Goal: Task Accomplishment & Management: Complete application form

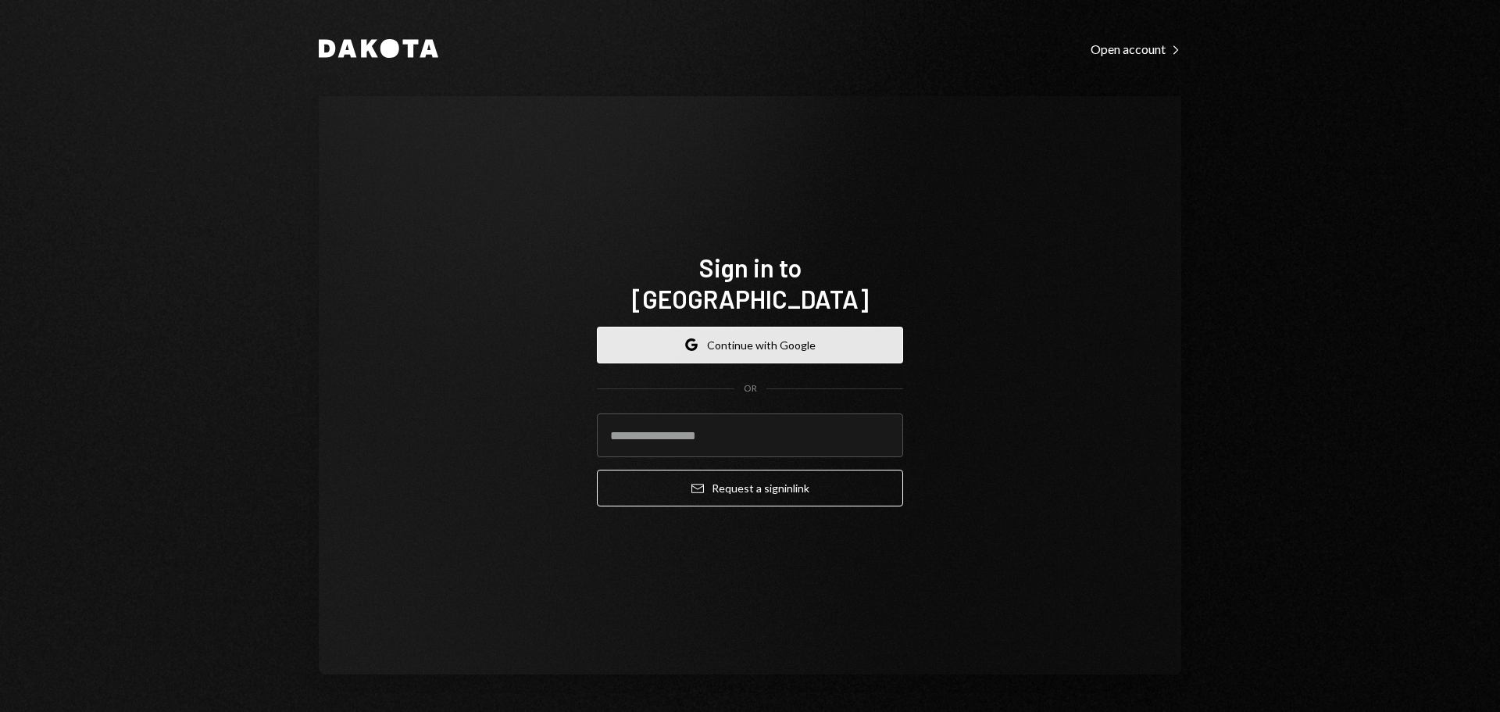
click at [779, 331] on button "Google Continue with Google" at bounding box center [750, 345] width 306 height 37
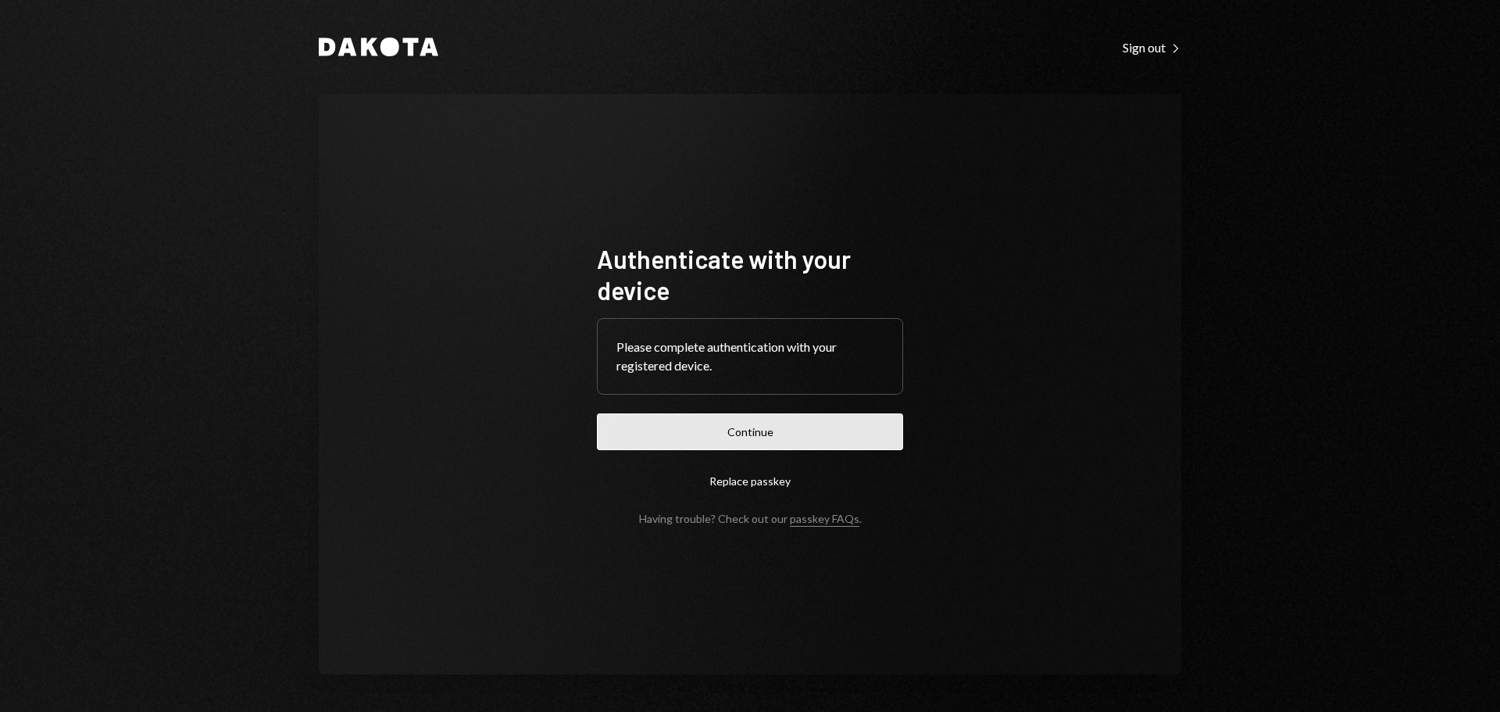
click at [761, 434] on button "Continue" at bounding box center [750, 431] width 306 height 37
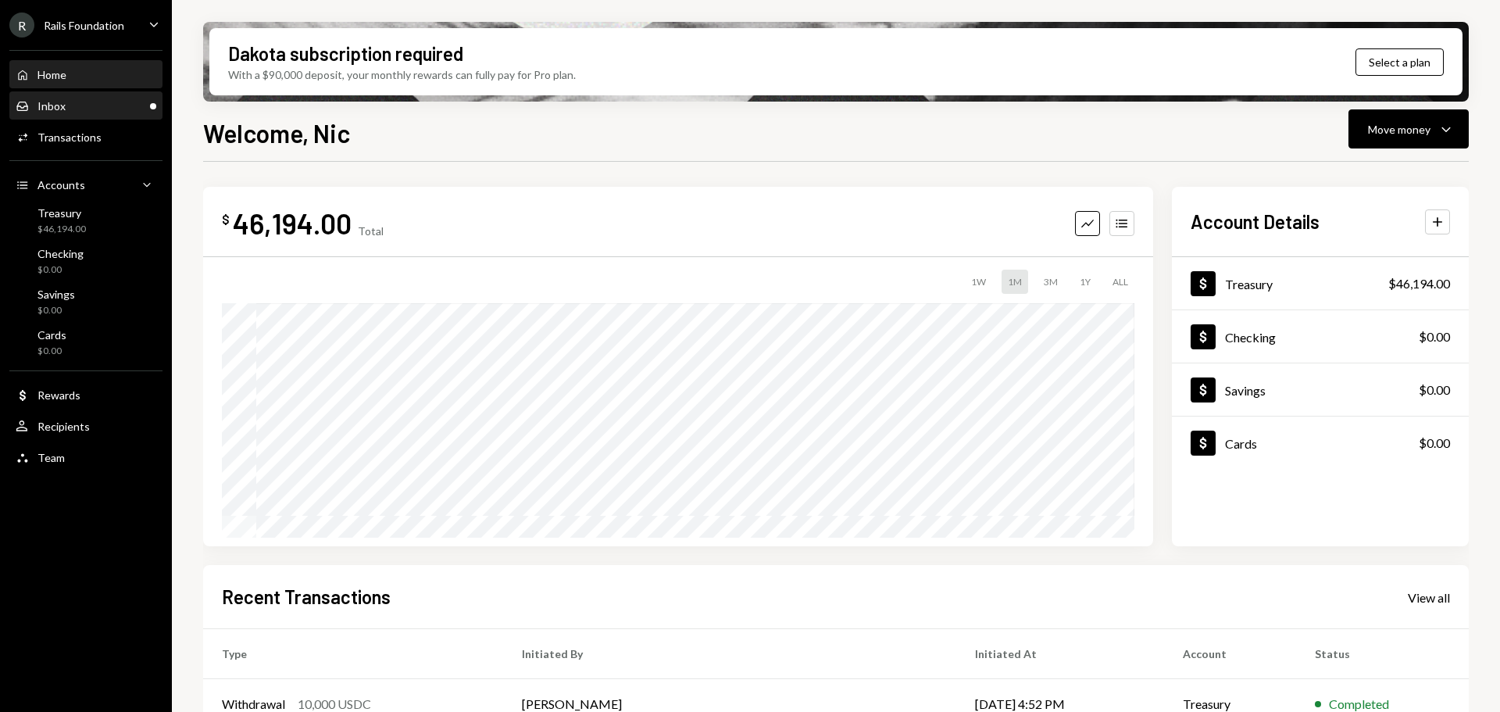
click at [100, 105] on div "Inbox Inbox" at bounding box center [86, 106] width 141 height 14
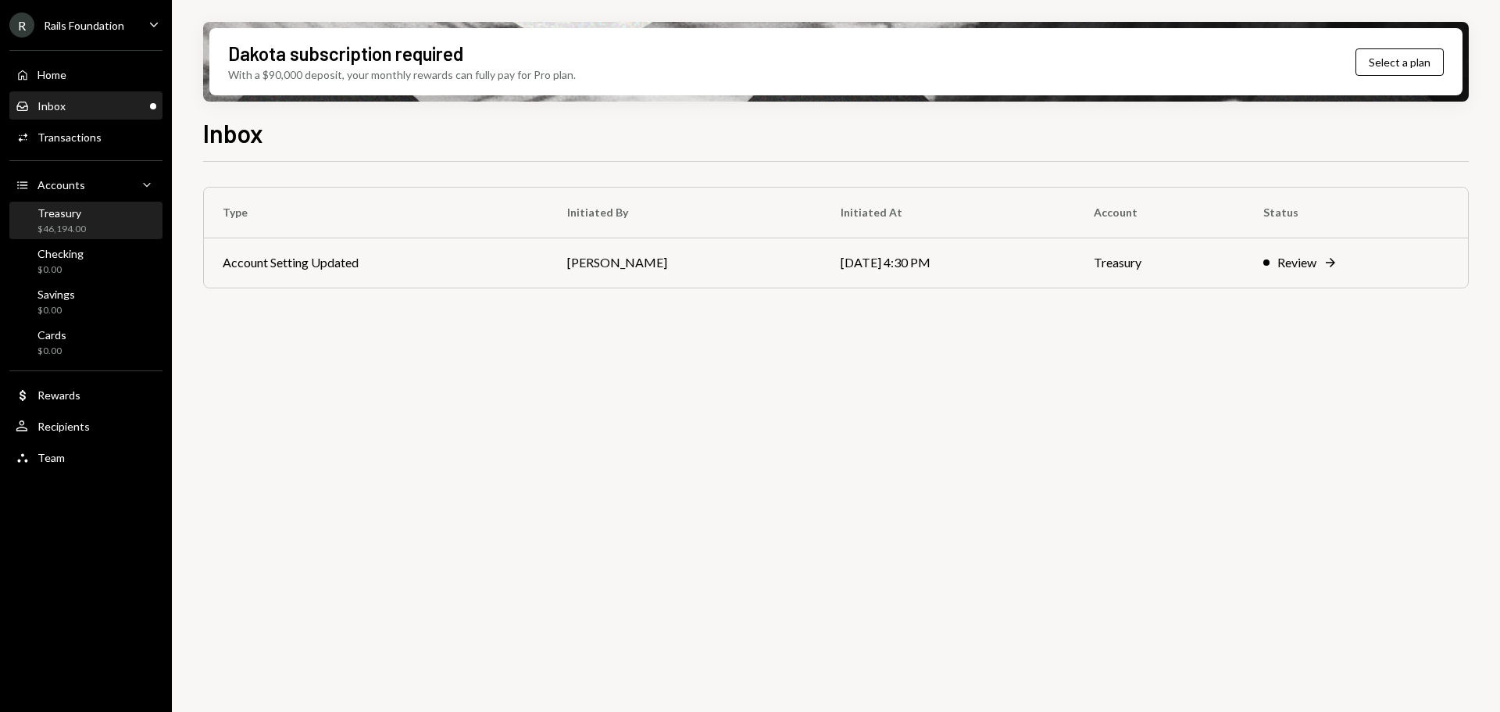
click at [81, 210] on div "Treasury" at bounding box center [62, 212] width 48 height 13
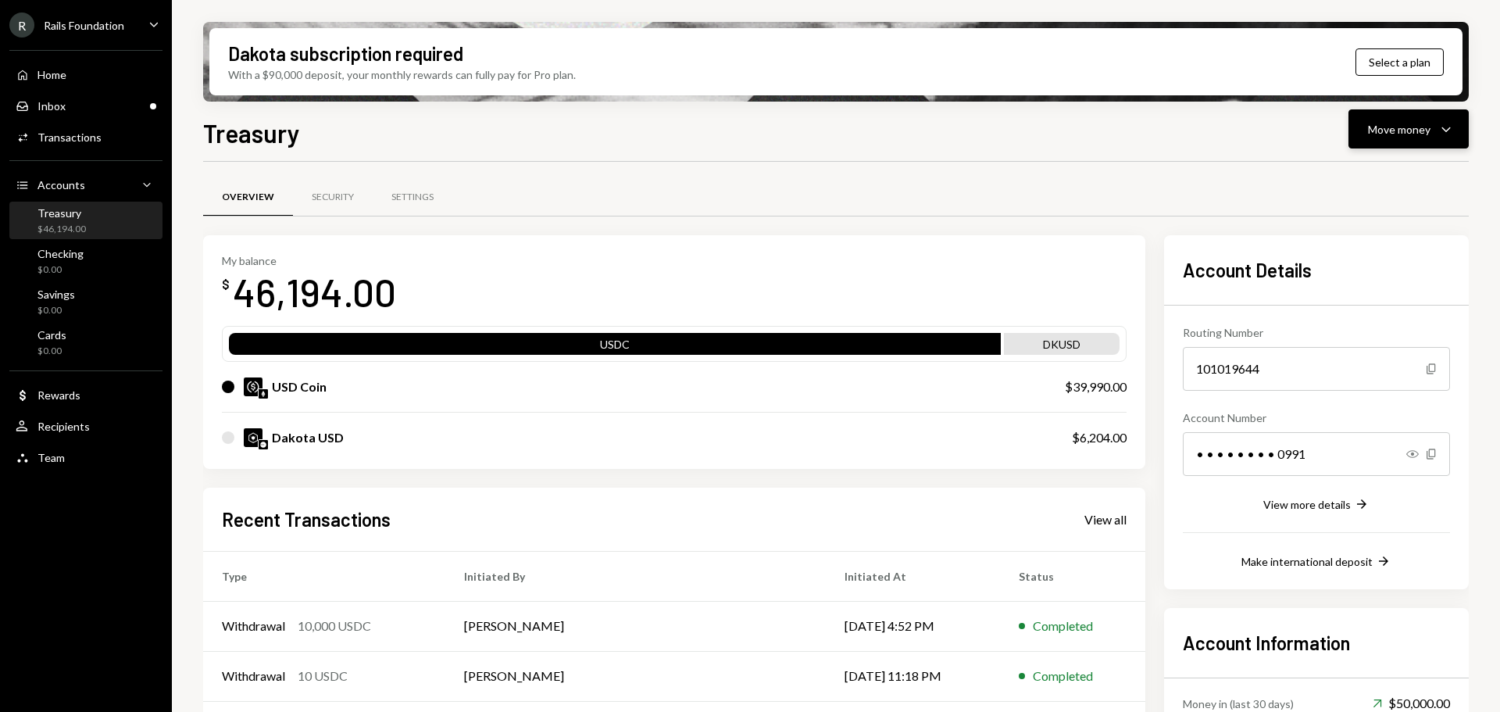
click at [1432, 132] on div "Move money Caret Down" at bounding box center [1408, 129] width 81 height 19
click at [1379, 173] on div "Send" at bounding box center [1396, 176] width 114 height 16
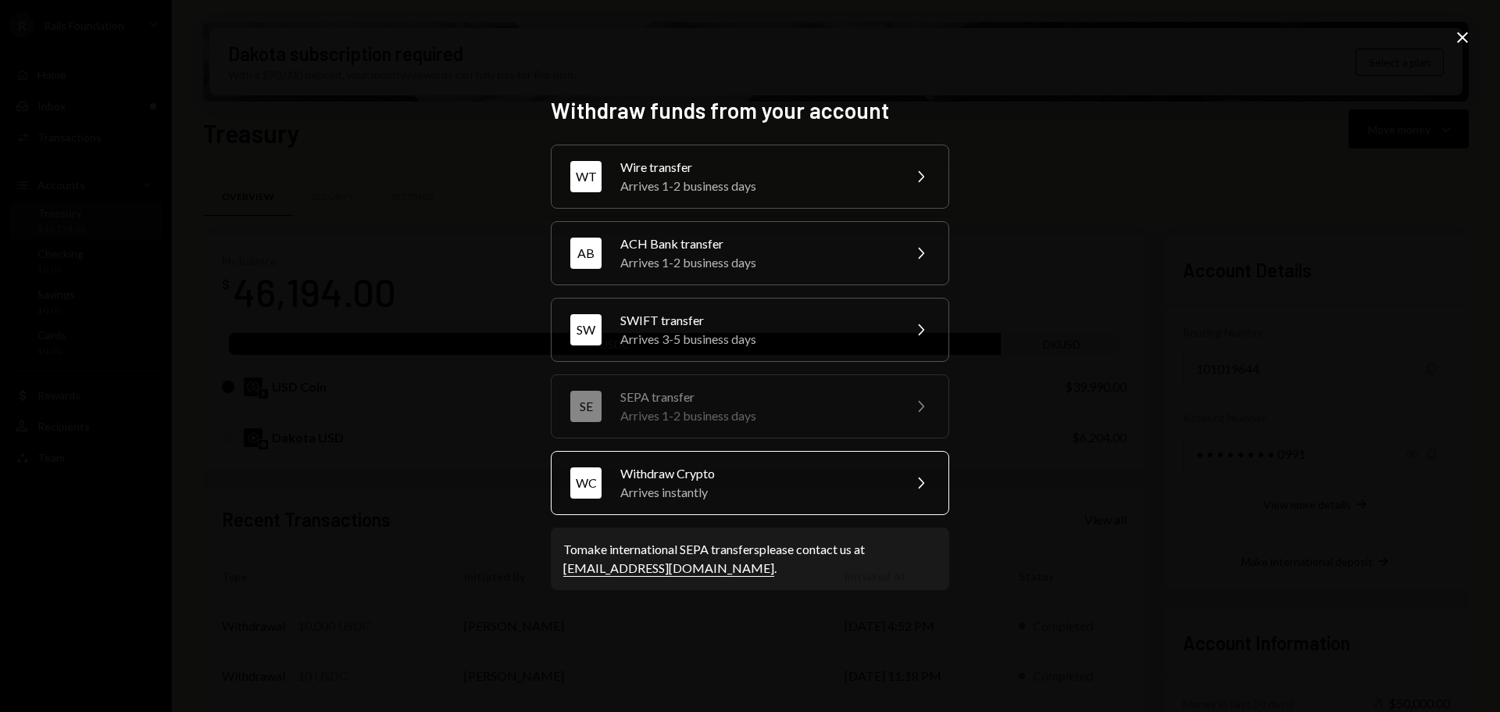
click at [706, 469] on div "Withdraw Crypto" at bounding box center [756, 473] width 272 height 19
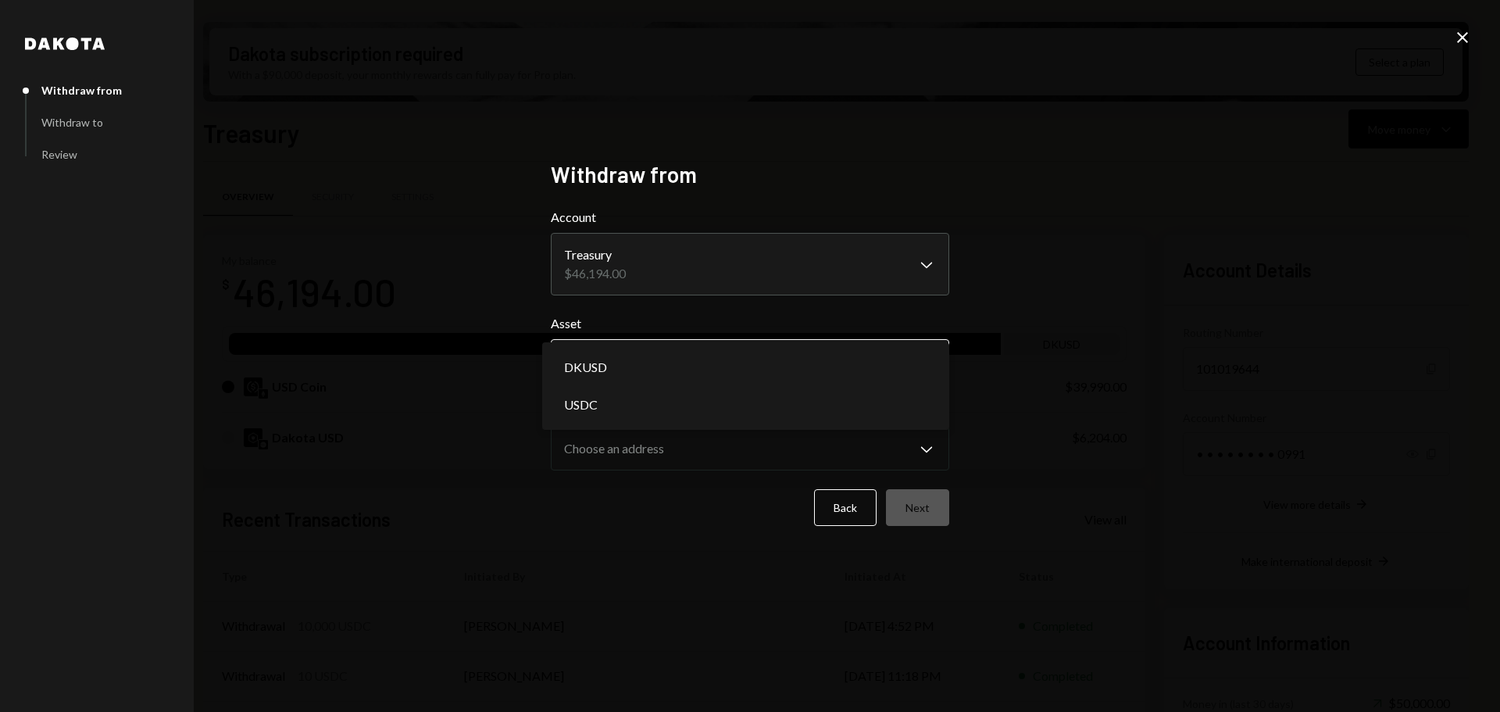
click at [678, 353] on body "R Rails Foundation Caret Down Home Home Inbox Inbox Activities Transactions Acc…" at bounding box center [750, 356] width 1500 height 712
select select "****"
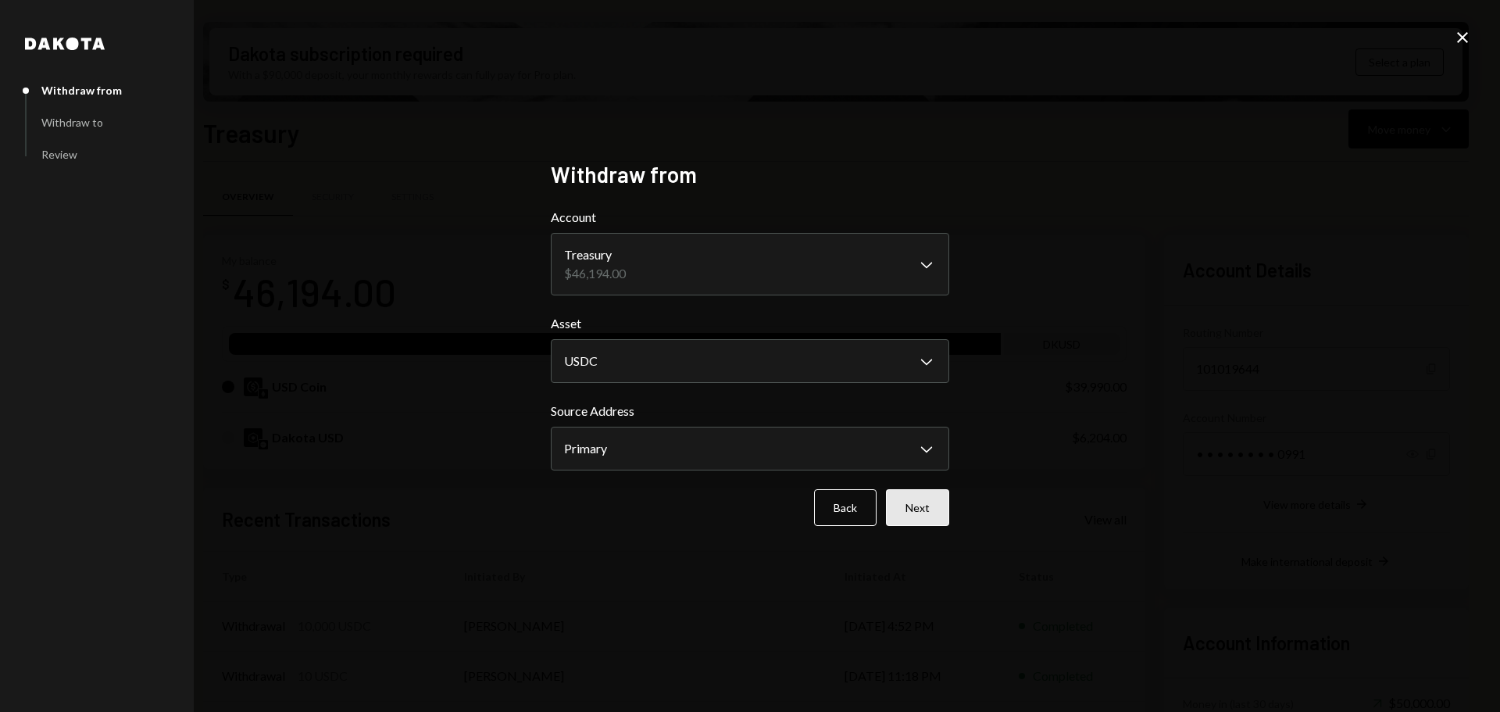
click at [904, 495] on button "Next" at bounding box center [917, 507] width 63 height 37
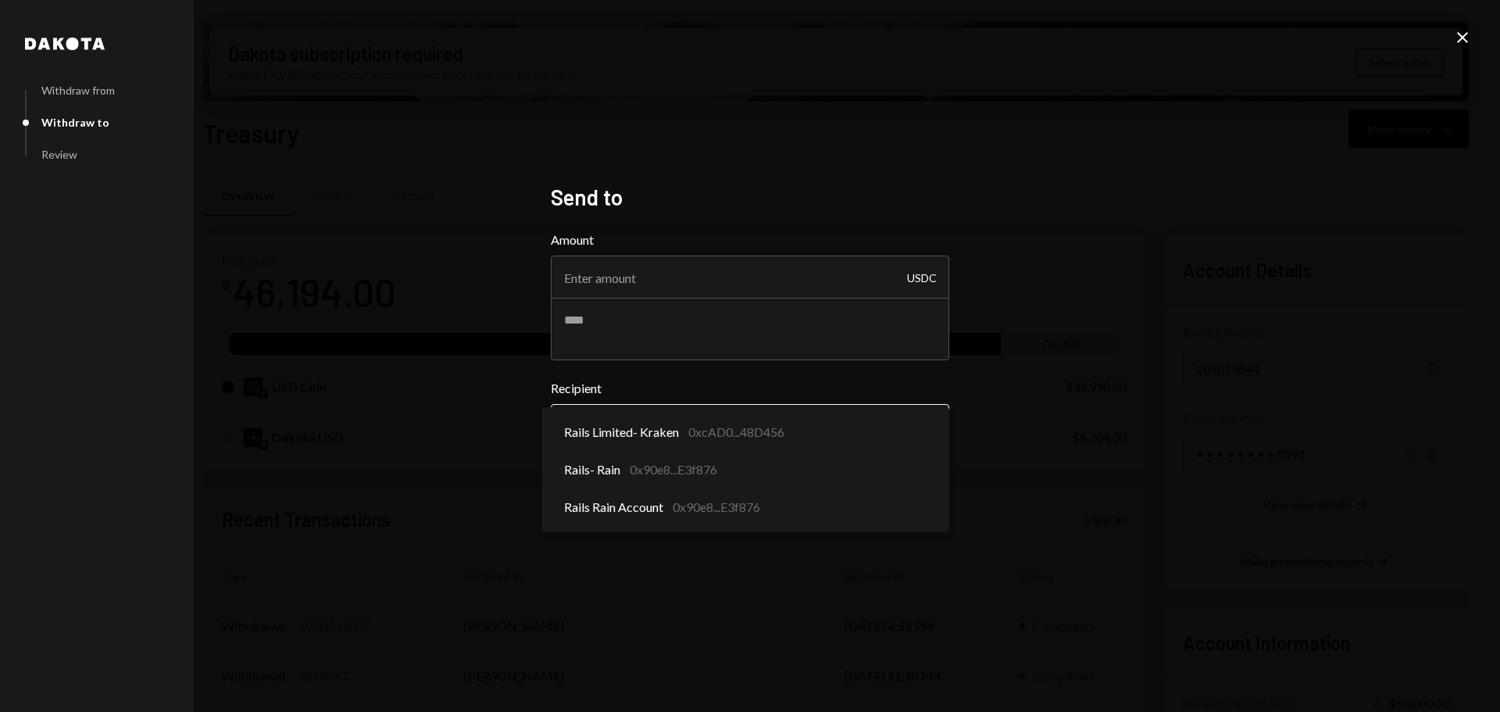
click at [727, 418] on body "R Rails Foundation Caret Down Home Home Inbox Inbox Activities Transactions Acc…" at bounding box center [750, 356] width 1500 height 712
click at [438, 291] on div "**********" at bounding box center [750, 356] width 1500 height 712
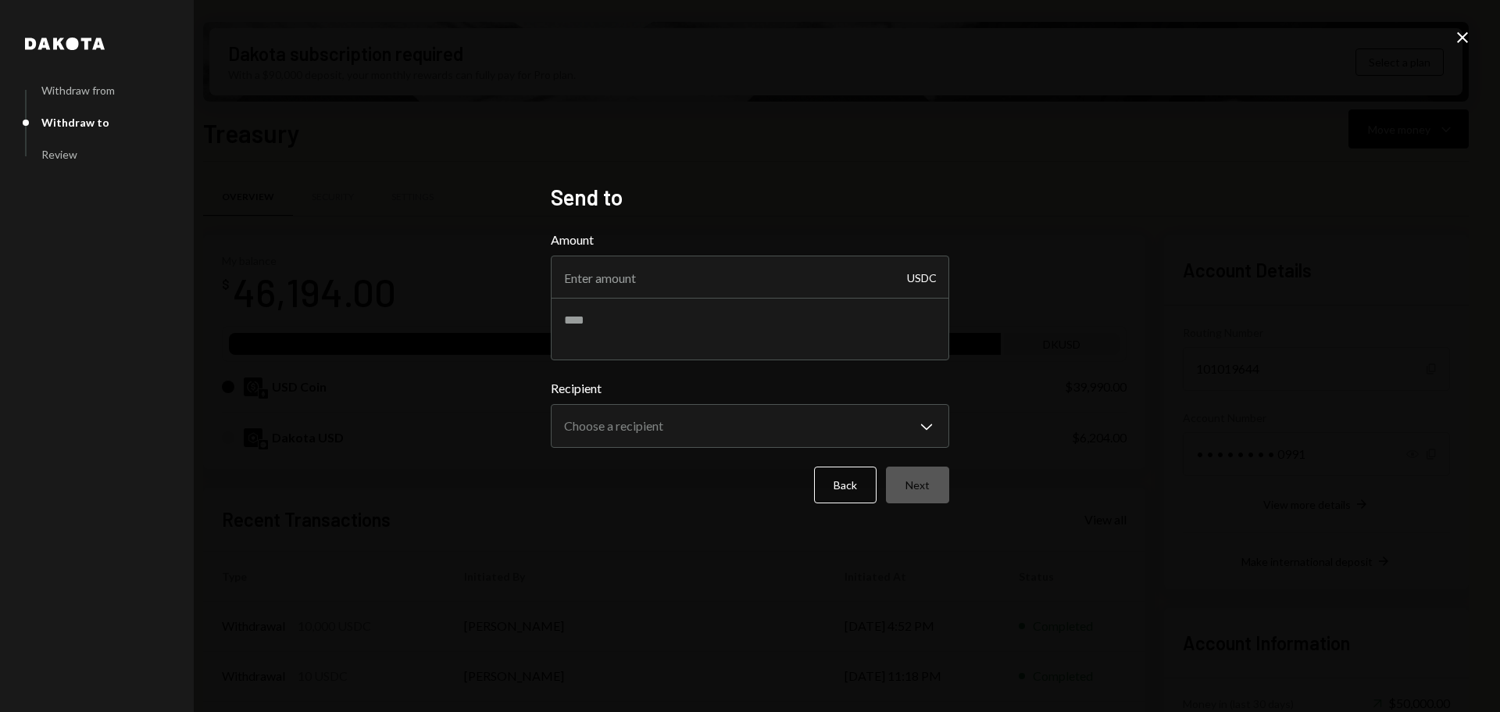
click at [777, 162] on div "**********" at bounding box center [750, 356] width 1500 height 712
click at [845, 492] on button "Back" at bounding box center [845, 485] width 63 height 37
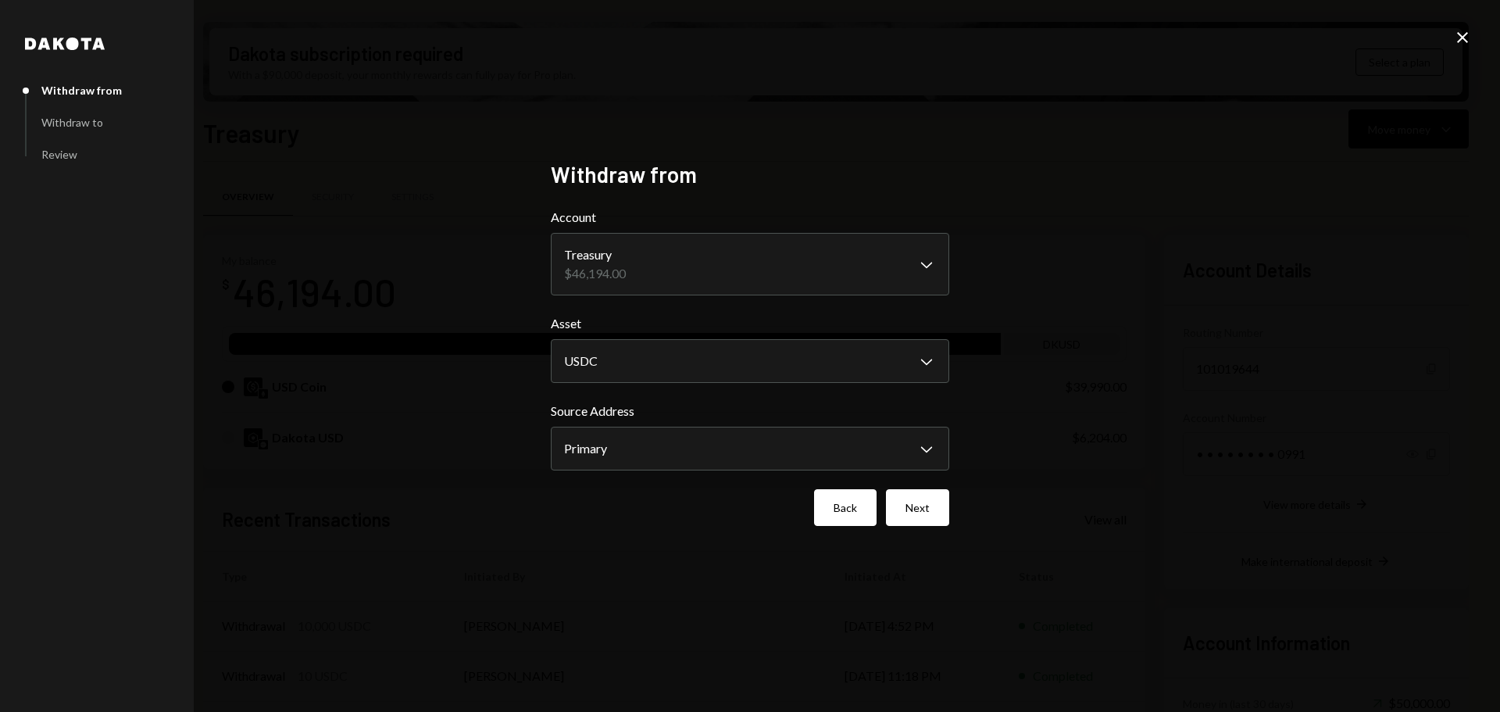
click at [849, 520] on button "Back" at bounding box center [845, 507] width 63 height 37
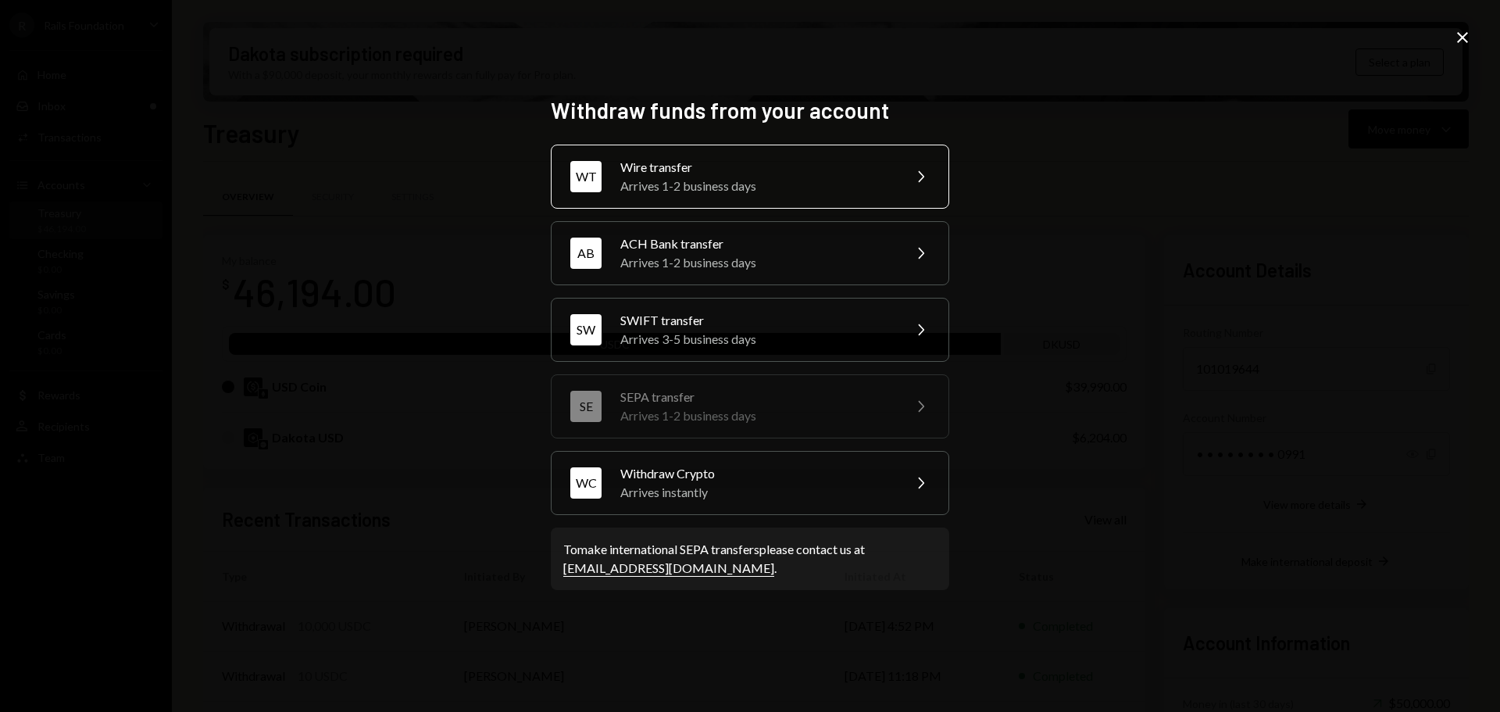
click at [767, 185] on div "Arrives 1-2 business days" at bounding box center [756, 186] width 272 height 19
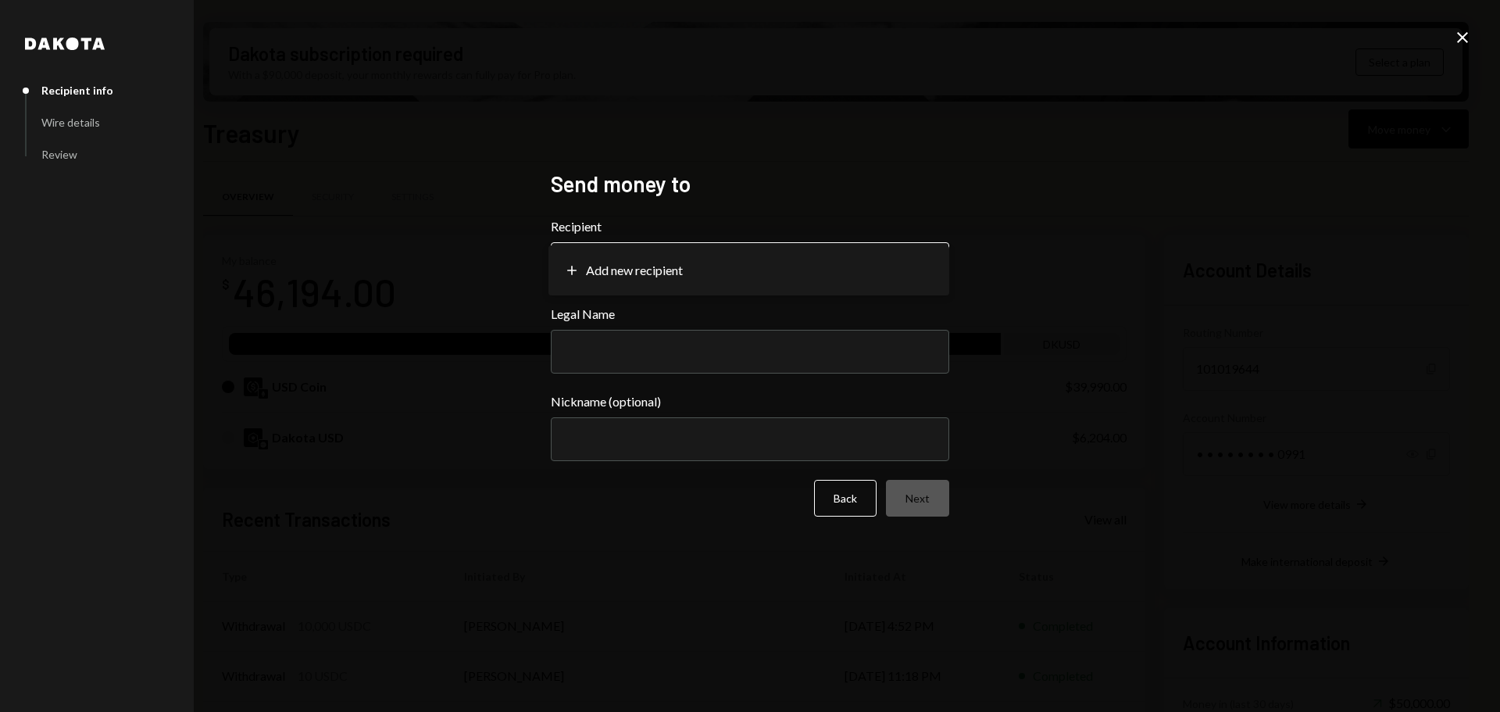
click at [763, 279] on body "R Rails Foundation Caret Down Home Home Inbox Inbox Activities Transactions Acc…" at bounding box center [750, 356] width 1500 height 712
click at [935, 259] on body "R Rails Foundation Caret Down Home Home Inbox Inbox Activities Transactions Acc…" at bounding box center [750, 356] width 1500 height 712
click at [574, 263] on body "R Rails Foundation Caret Down Home Home Inbox Inbox Activities Transactions Acc…" at bounding box center [750, 356] width 1500 height 712
click at [426, 302] on div "**********" at bounding box center [750, 356] width 1500 height 712
click at [345, 122] on div "**********" at bounding box center [750, 356] width 1500 height 712
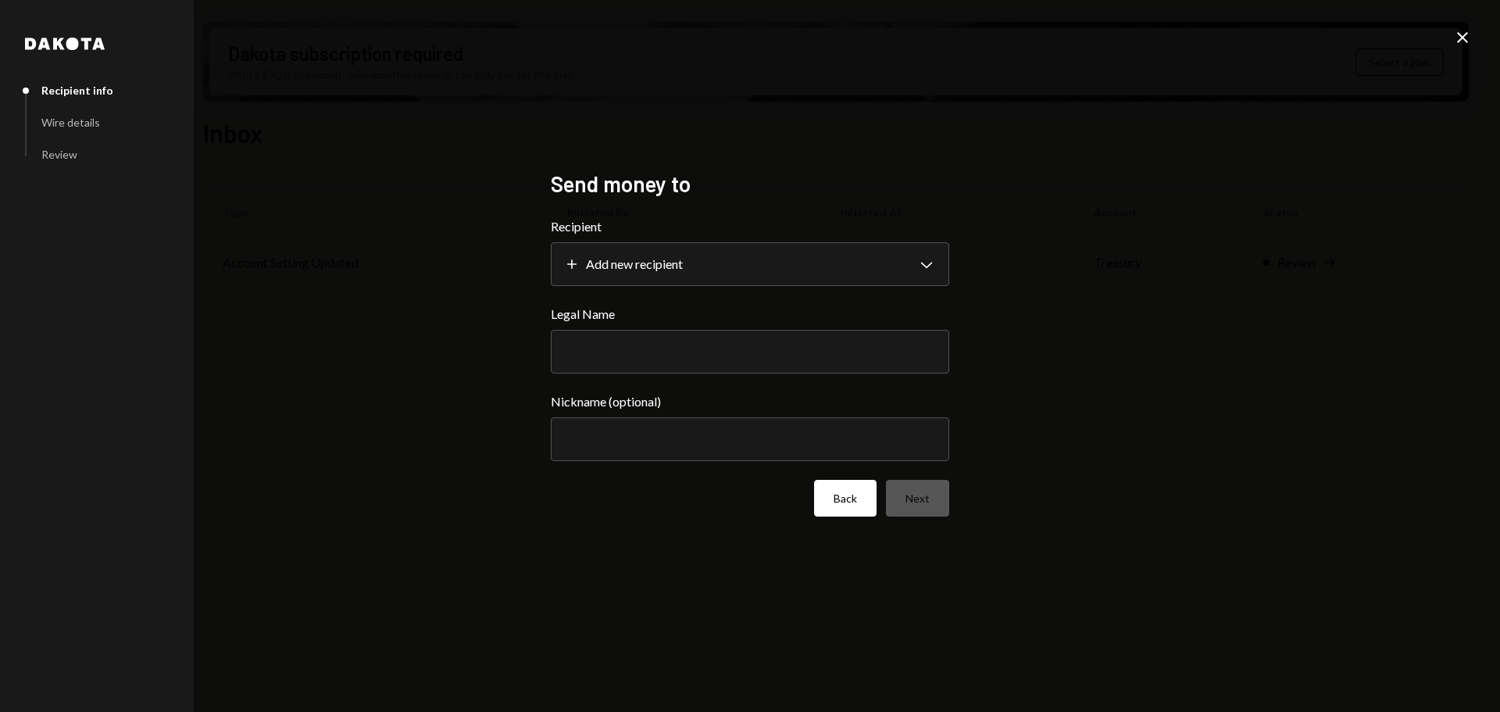
click at [833, 503] on button "Back" at bounding box center [845, 498] width 63 height 37
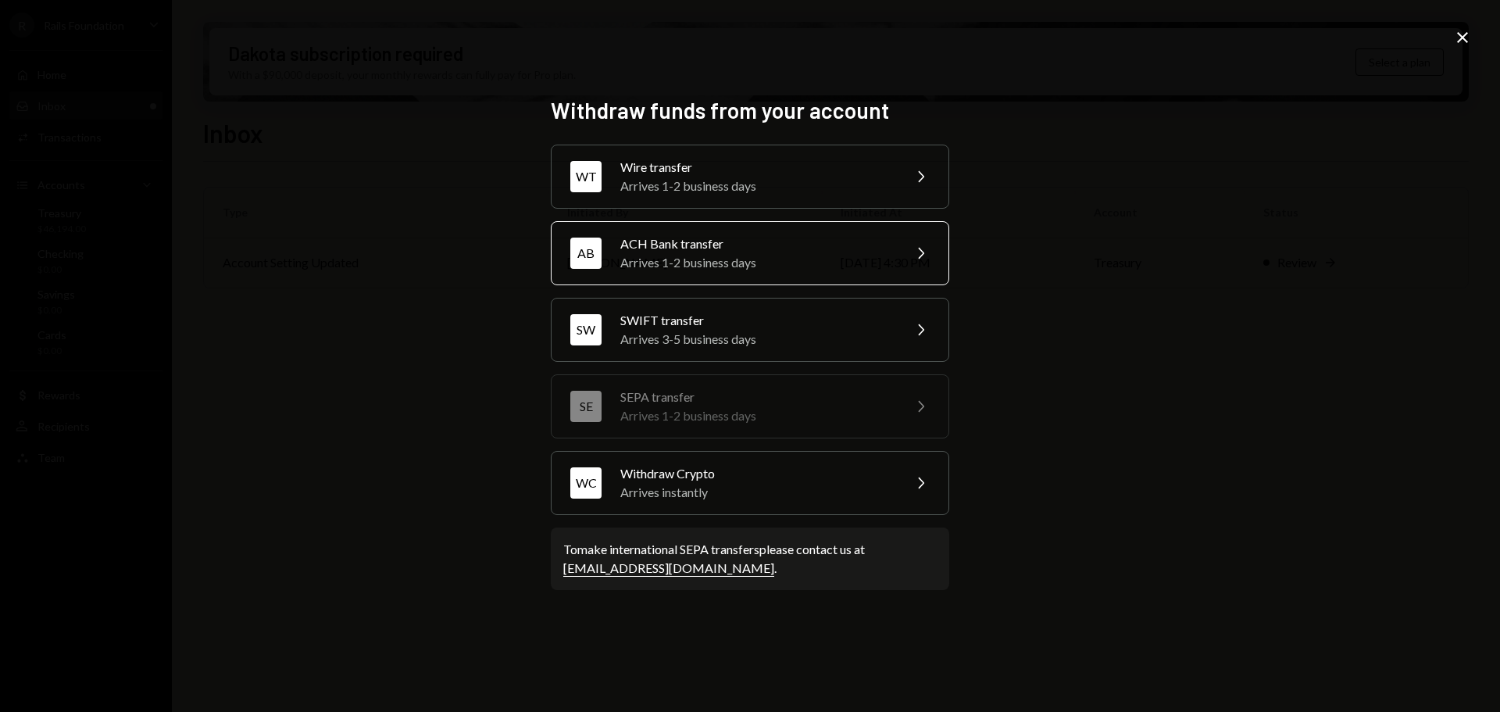
click at [765, 255] on div "Arrives 1-2 business days" at bounding box center [756, 262] width 272 height 19
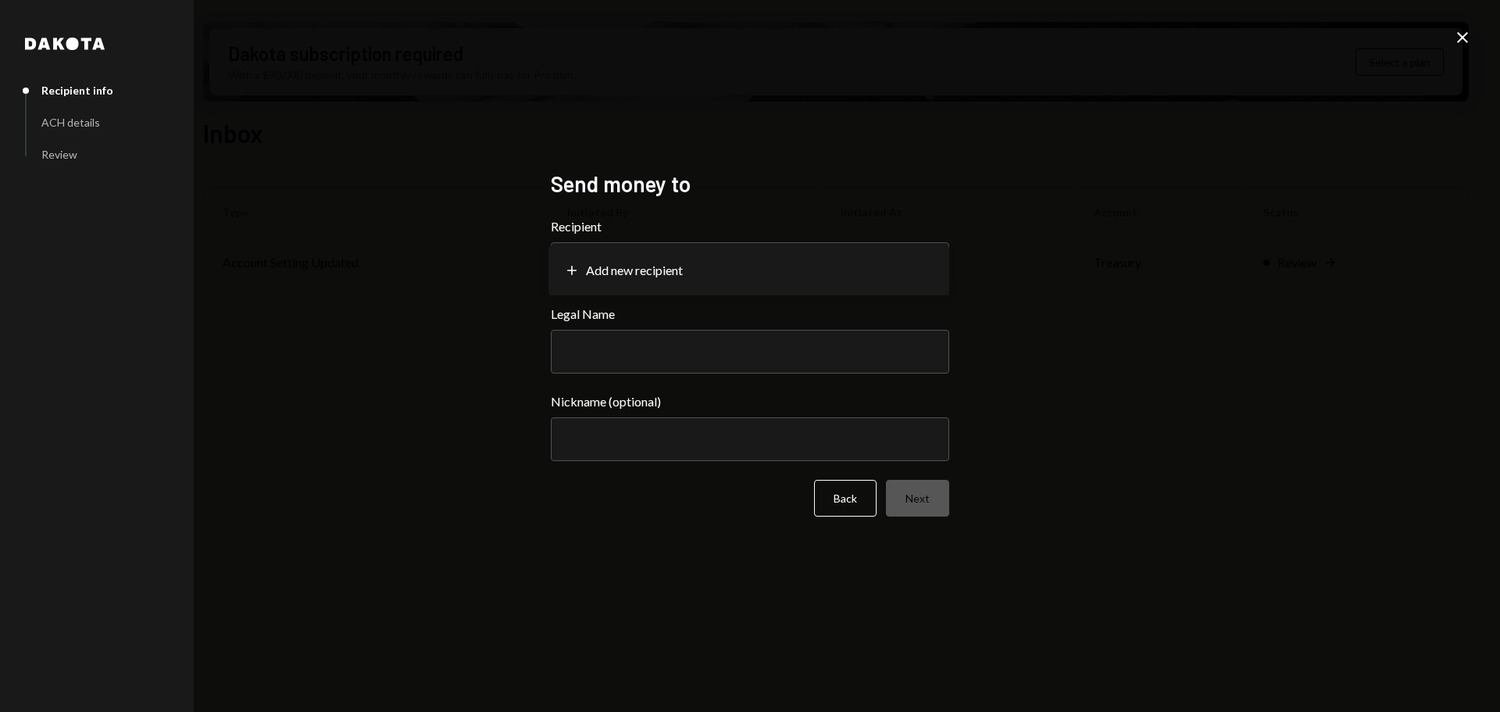
click at [765, 255] on body "**********" at bounding box center [750, 356] width 1500 height 712
click at [452, 277] on div "**********" at bounding box center [750, 356] width 1500 height 712
click at [849, 496] on button "Back" at bounding box center [845, 498] width 63 height 37
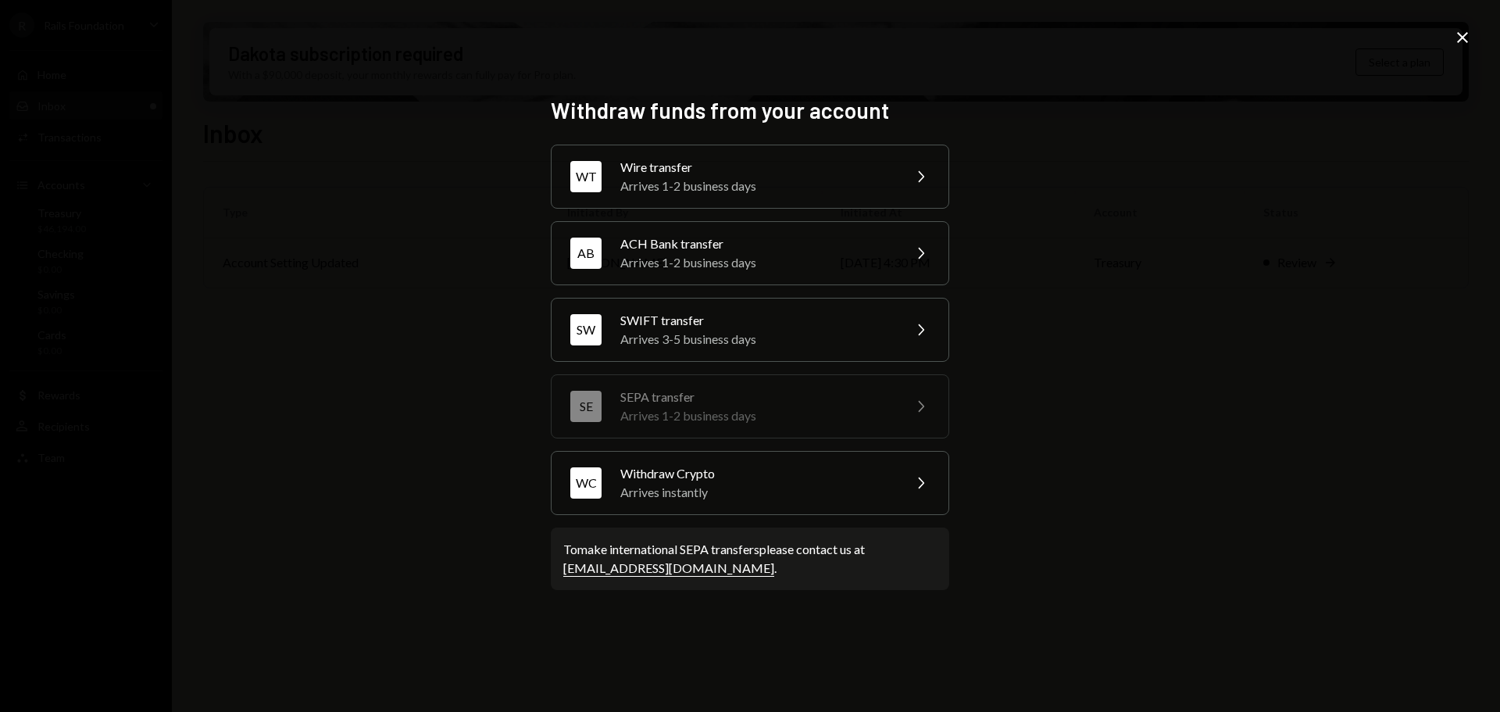
click at [431, 373] on div "Withdraw funds from your account WT Wire transfer Arrives 1-2 business days Che…" at bounding box center [750, 356] width 1500 height 712
click at [1468, 38] on icon "Close" at bounding box center [1463, 37] width 19 height 19
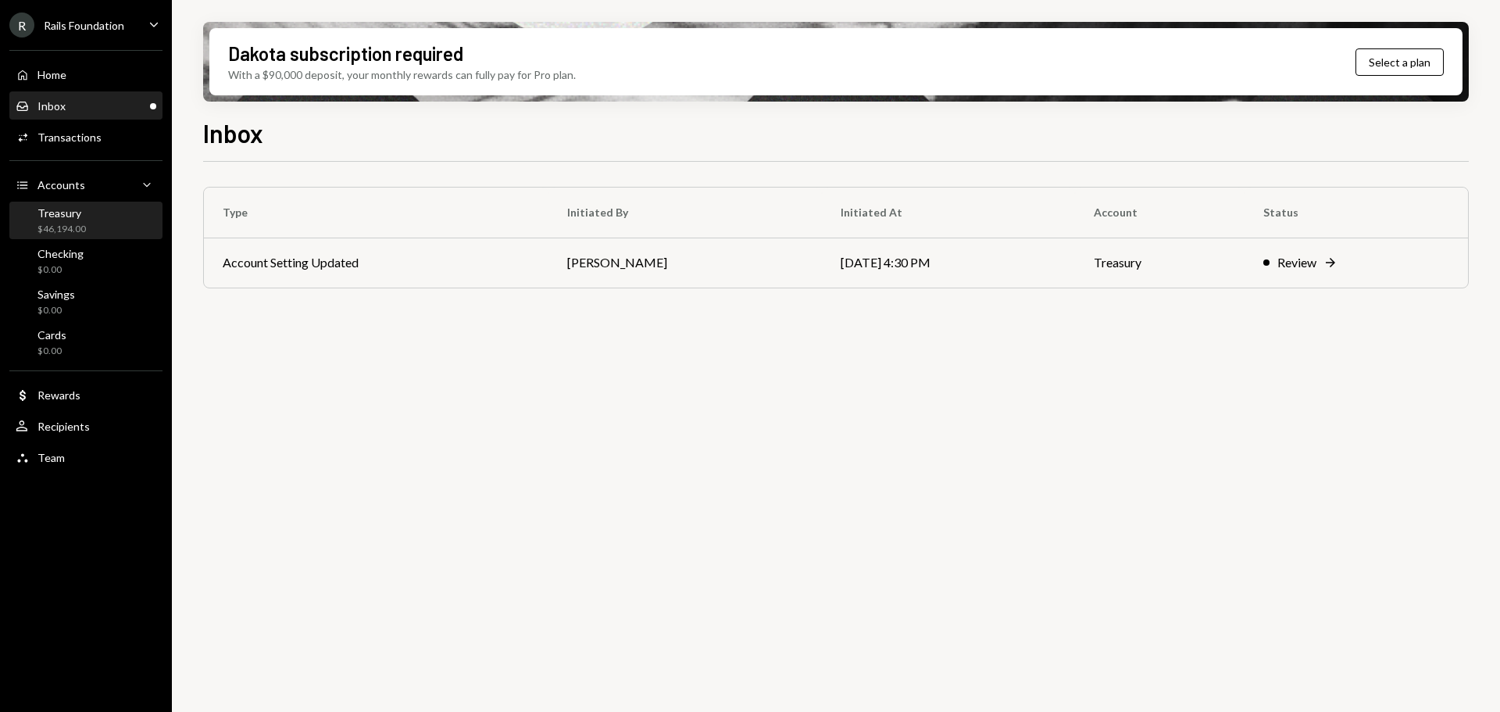
click at [73, 216] on div "Treasury" at bounding box center [62, 212] width 48 height 13
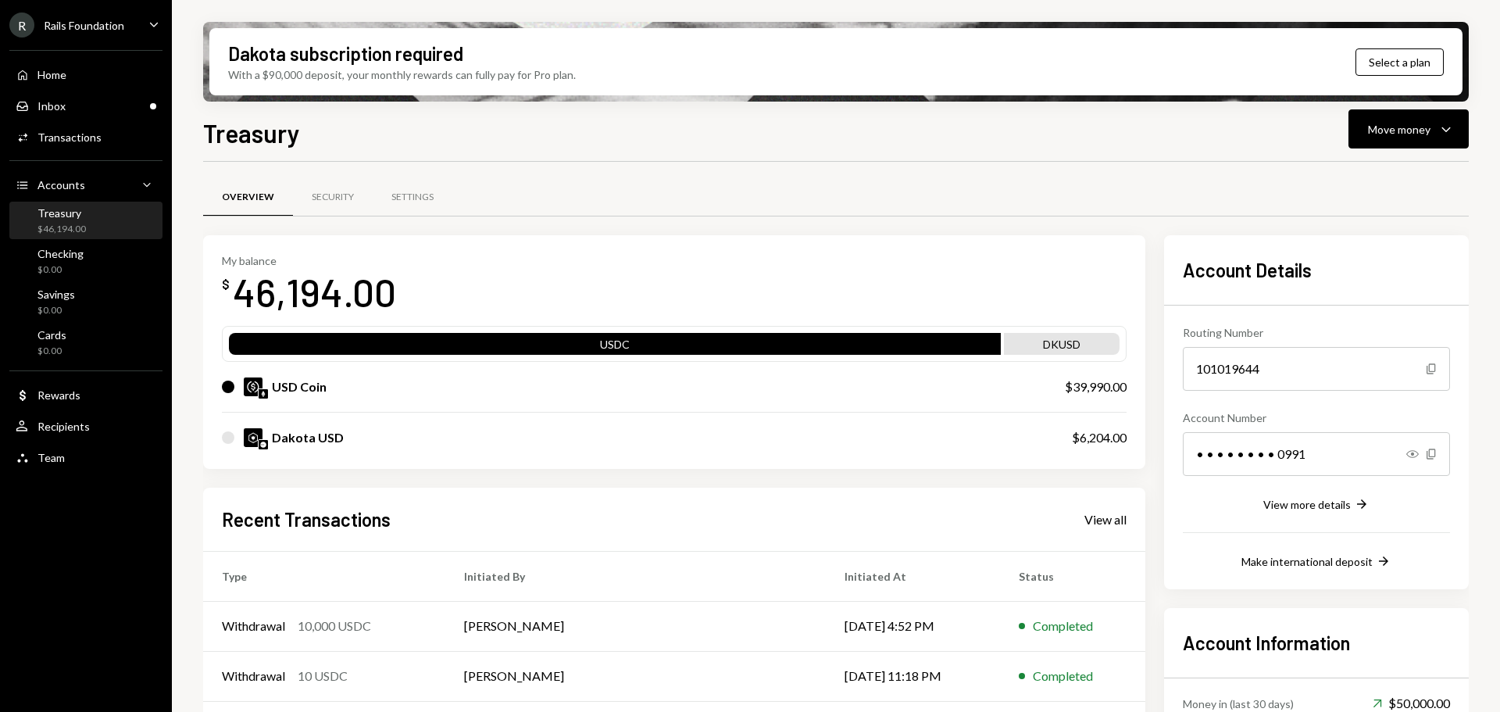
scroll to position [138, 0]
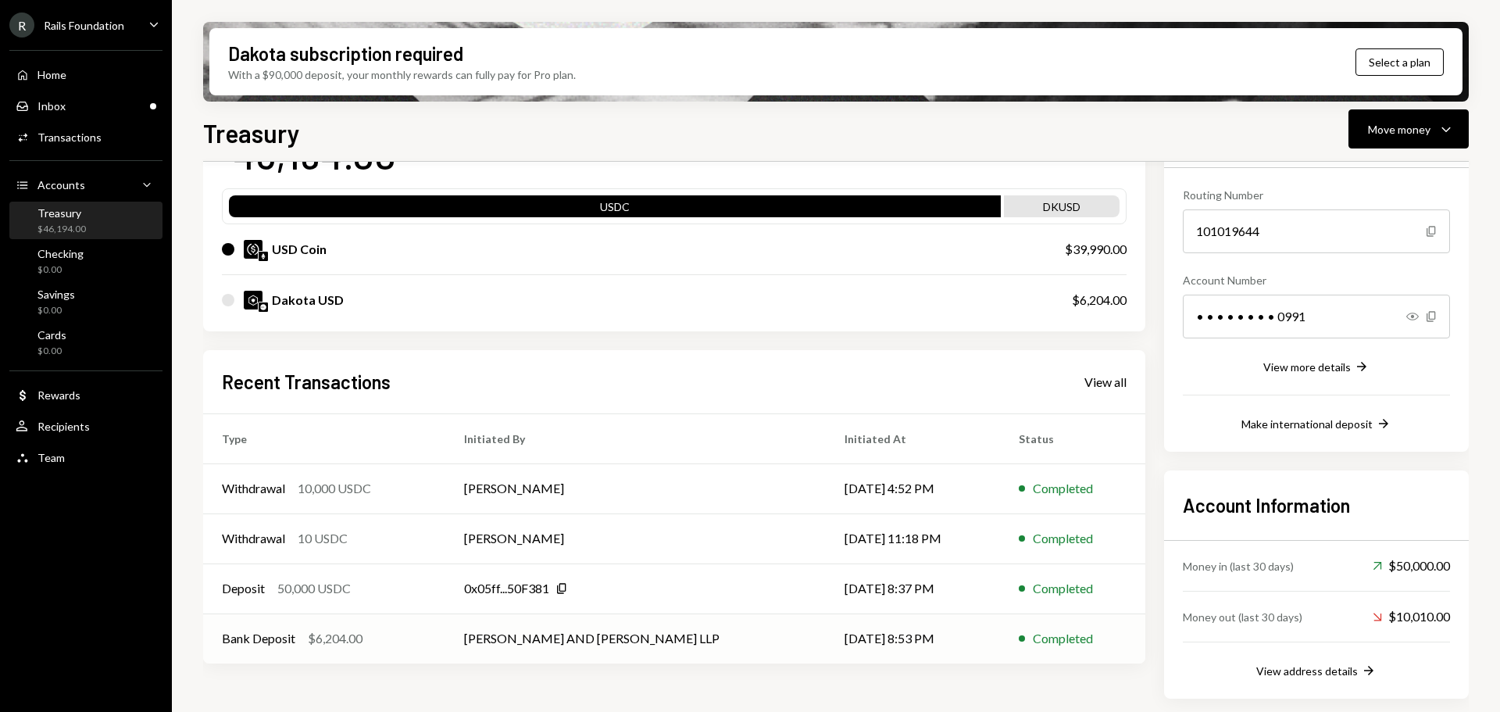
click at [763, 642] on td "[PERSON_NAME] AND [PERSON_NAME] LLP" at bounding box center [635, 638] width 381 height 50
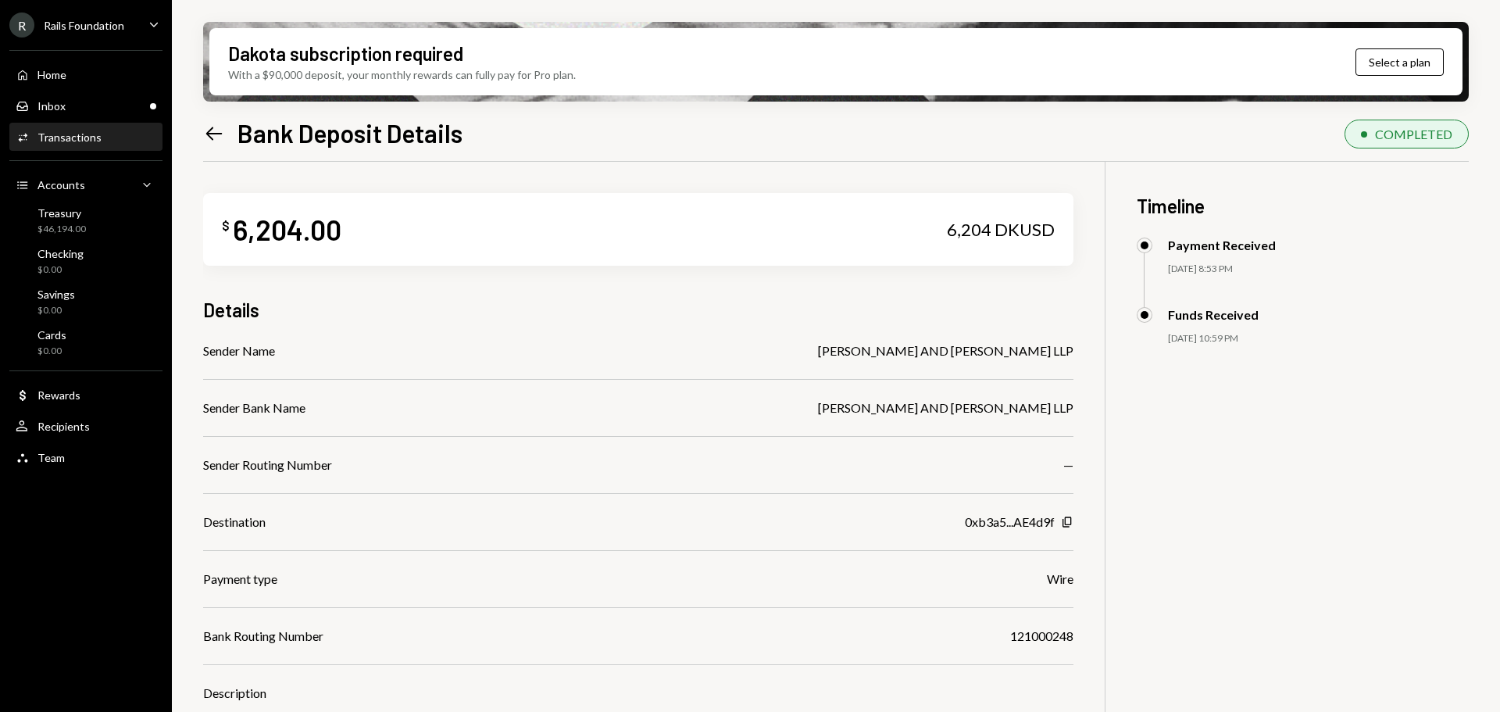
click at [219, 136] on icon "Left Arrow" at bounding box center [214, 134] width 22 height 22
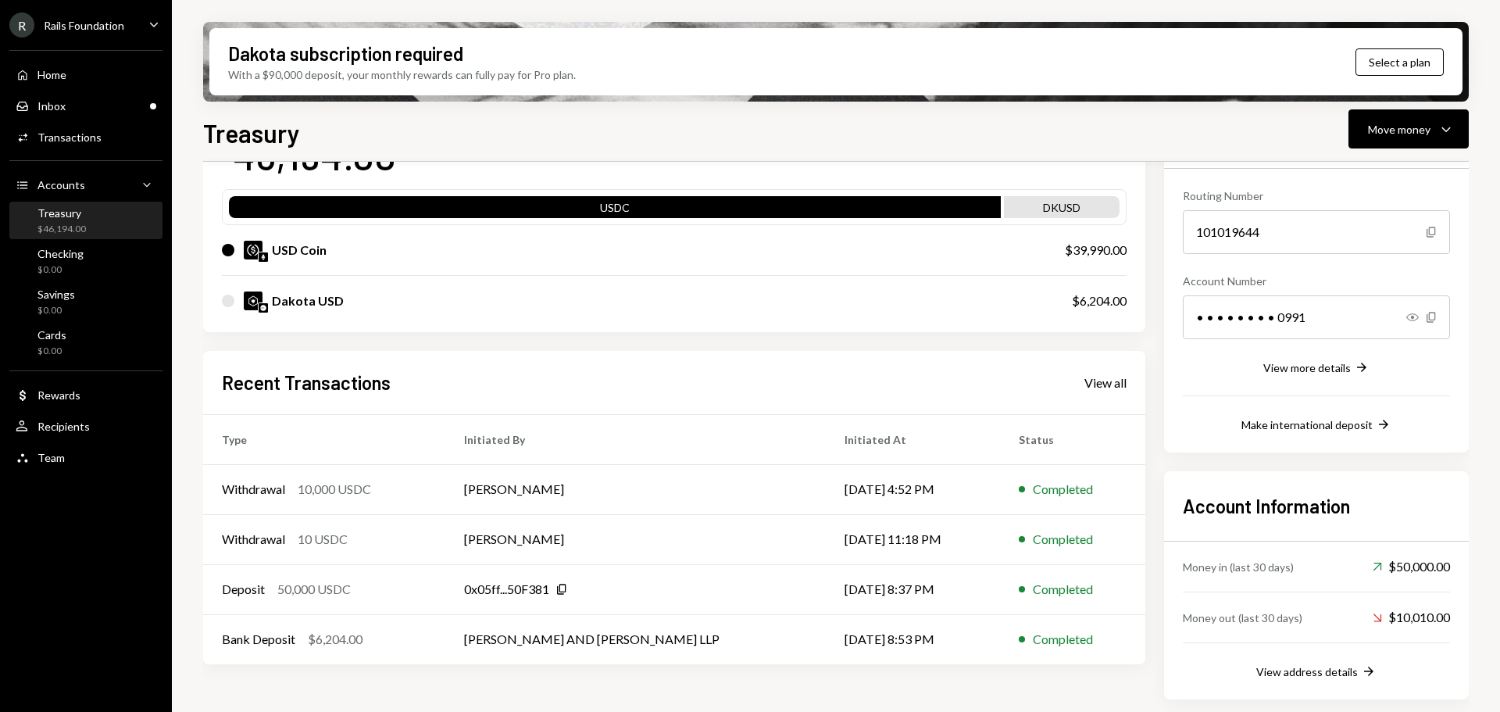
scroll to position [138, 0]
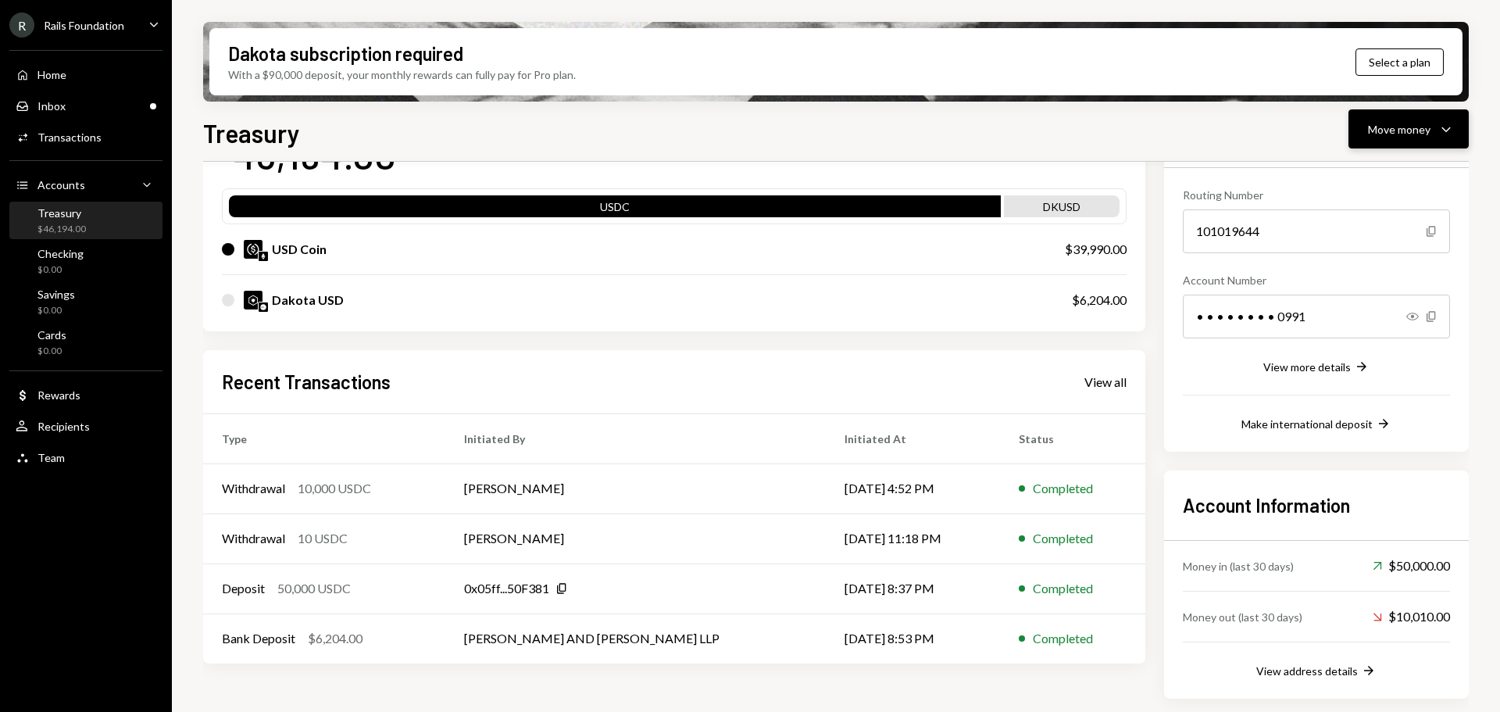
click at [1399, 123] on div "Move money" at bounding box center [1399, 129] width 63 height 16
click at [1372, 177] on div "Send" at bounding box center [1396, 176] width 114 height 16
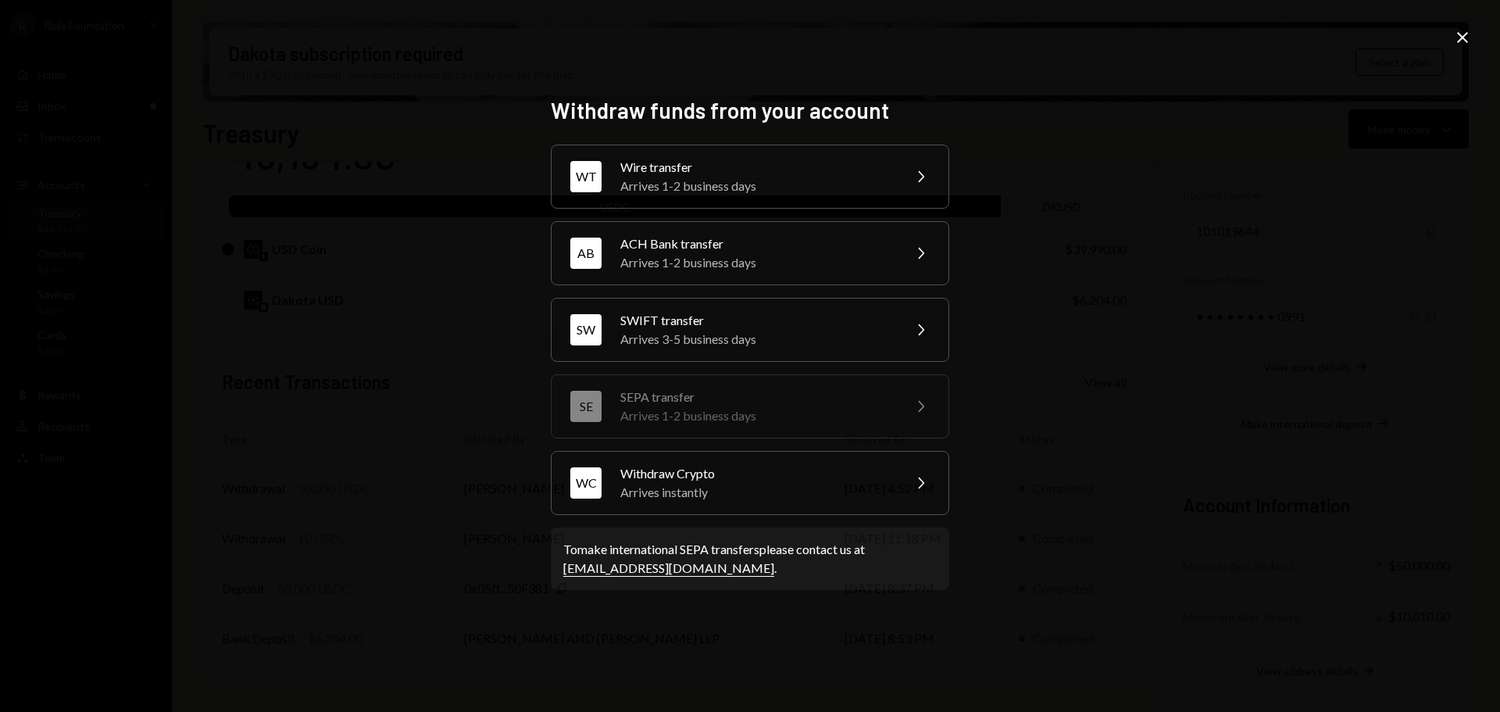
click at [456, 102] on div "Withdraw funds from your account WT Wire transfer Arrives 1-2 business days Che…" at bounding box center [750, 356] width 1500 height 712
click at [1454, 34] on icon "Close" at bounding box center [1463, 37] width 19 height 19
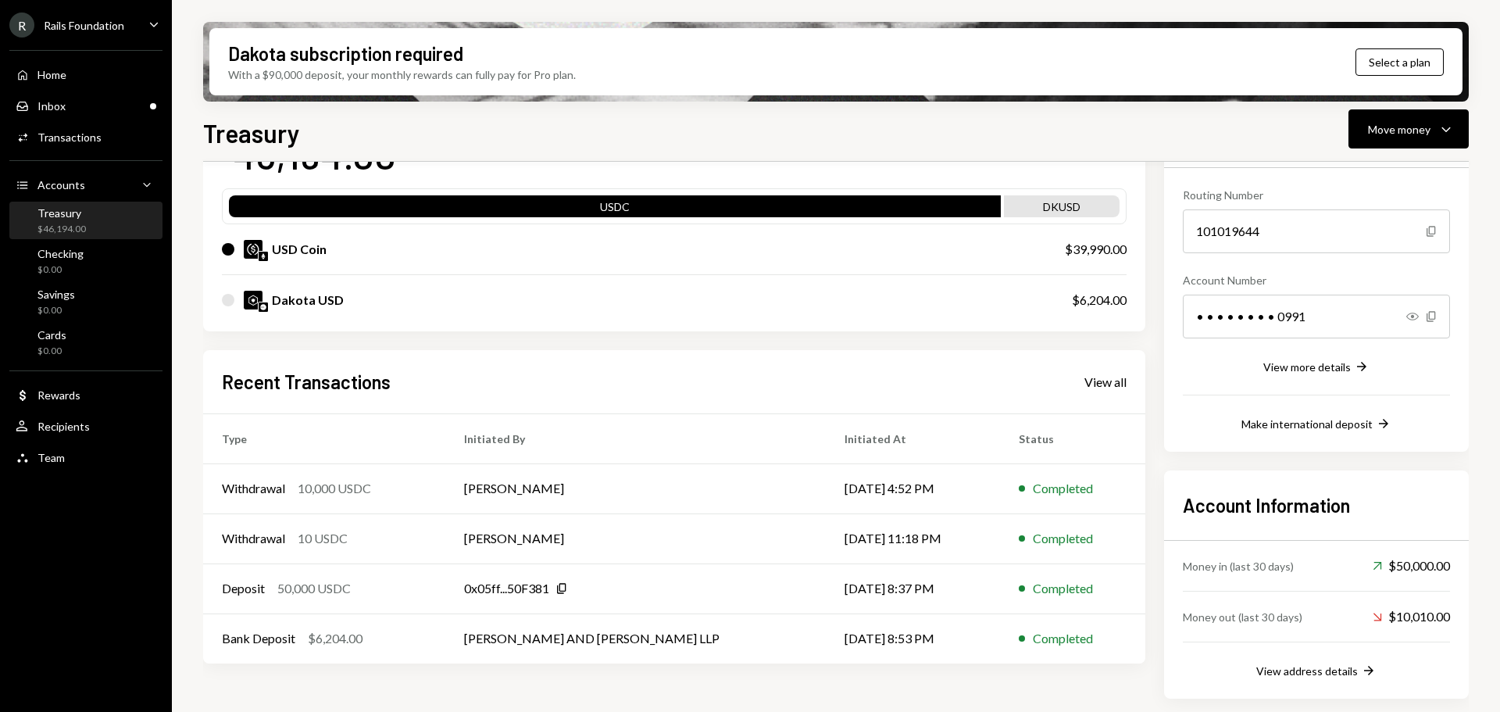
click at [137, 27] on div "R Rails Foundation Caret Down" at bounding box center [86, 25] width 172 height 25
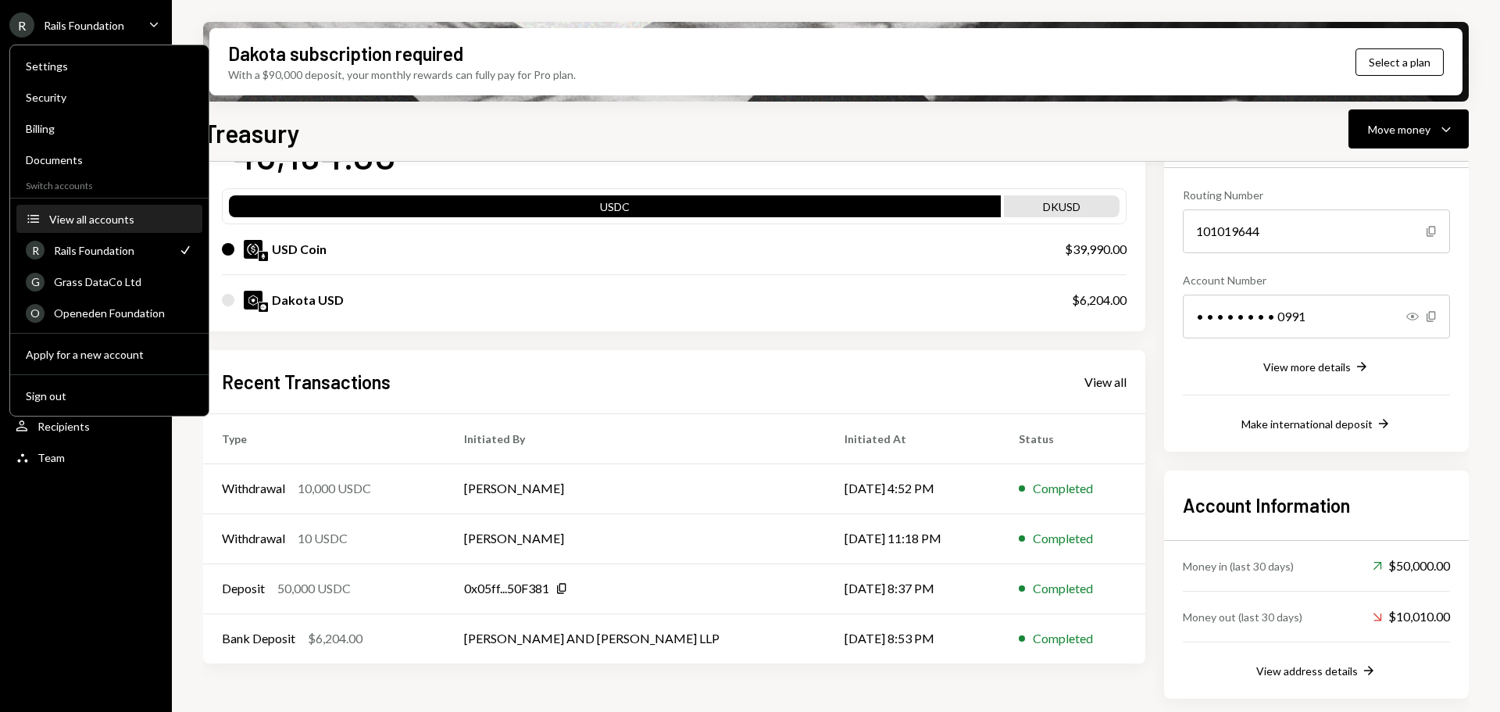
click at [115, 219] on div "View all accounts" at bounding box center [121, 219] width 144 height 13
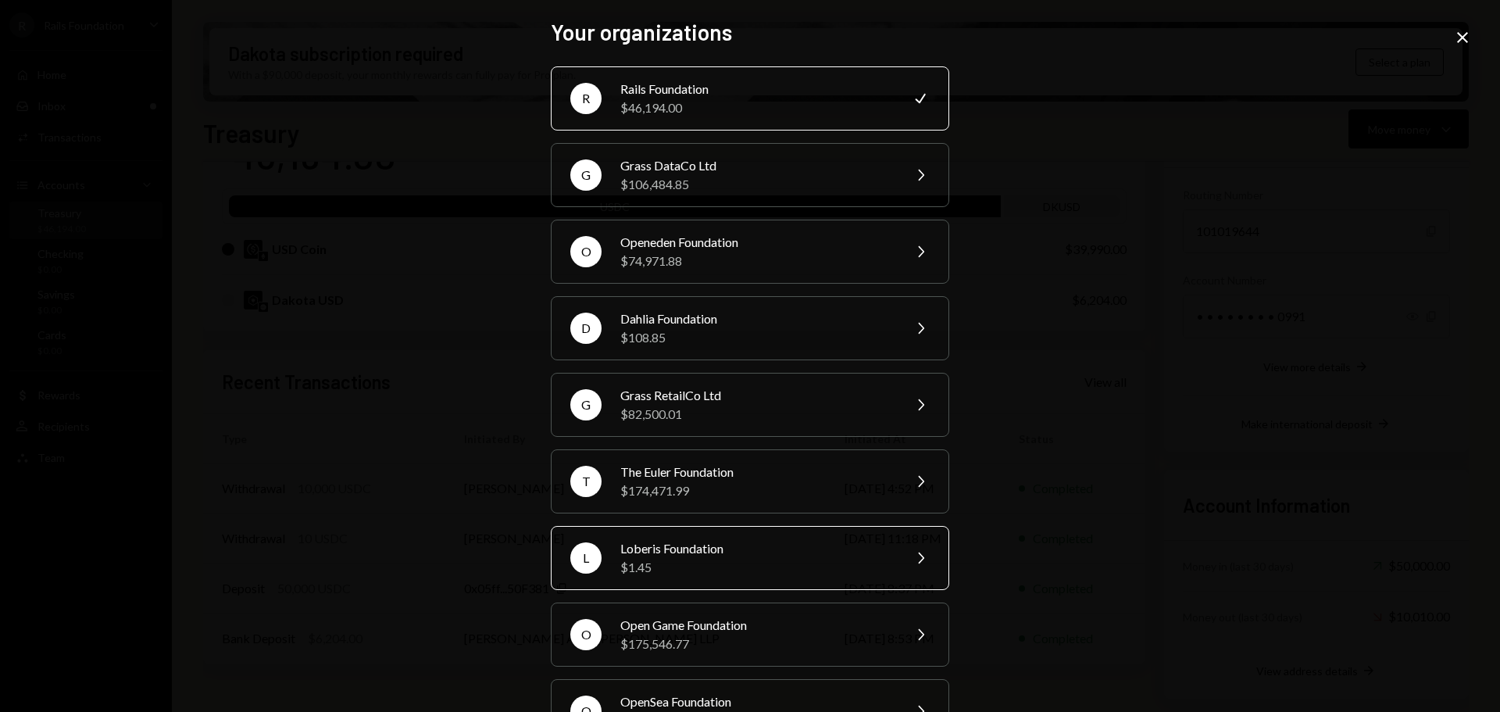
click at [798, 546] on div "Loberis Foundation" at bounding box center [756, 548] width 272 height 19
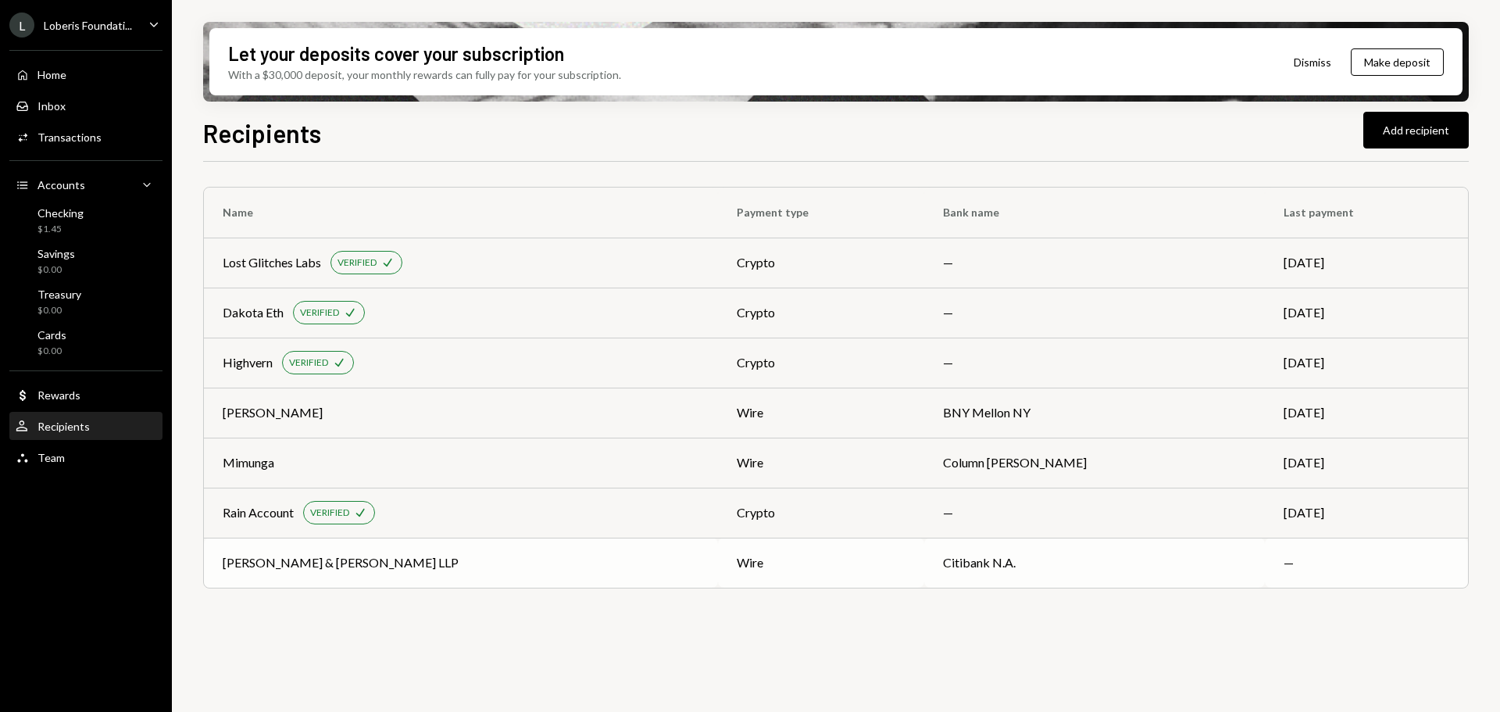
click at [409, 562] on div "Latham & Watkins LLP" at bounding box center [461, 562] width 477 height 19
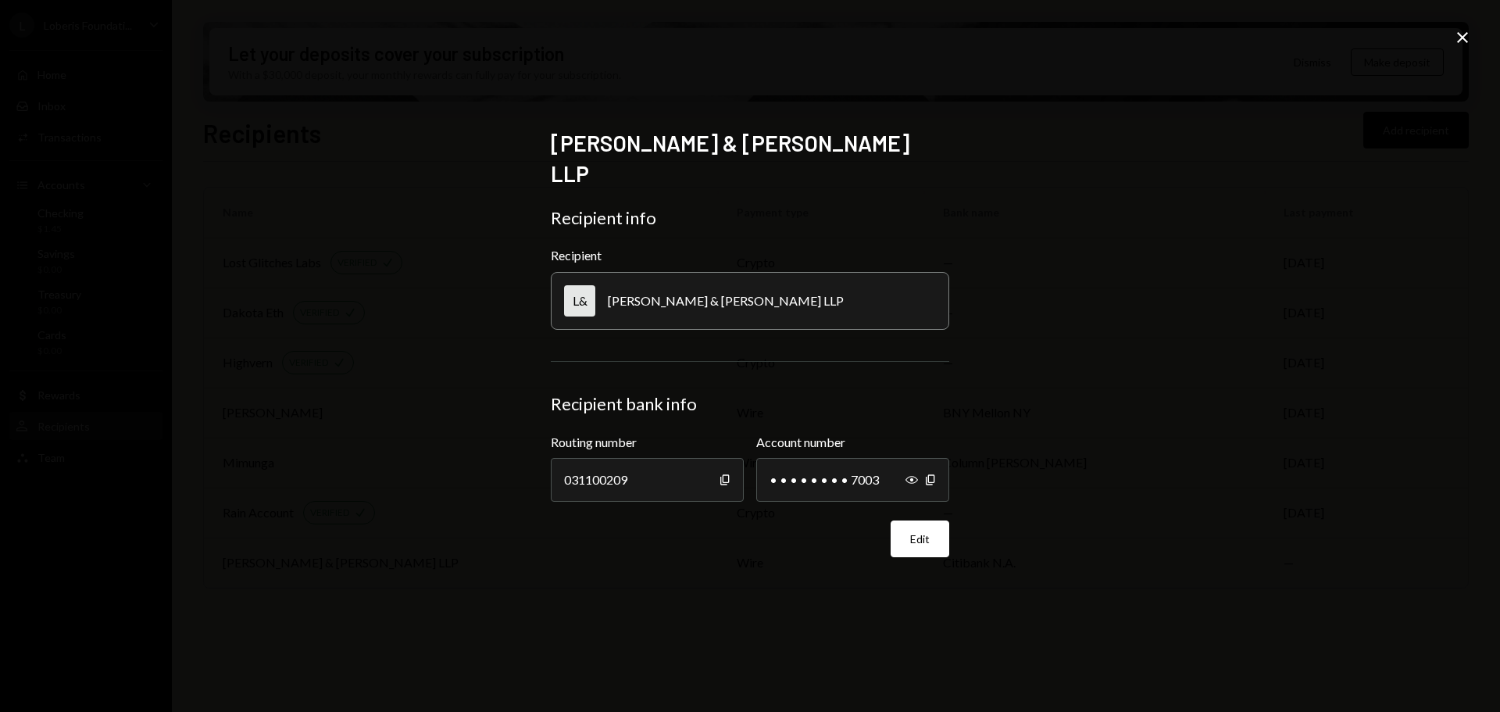
click at [253, 374] on div "Latham & Watkins LLP Recipient info Recipient L& Latham & Watkins LLP Recipient…" at bounding box center [750, 356] width 1500 height 712
click at [1465, 36] on icon at bounding box center [1462, 37] width 11 height 11
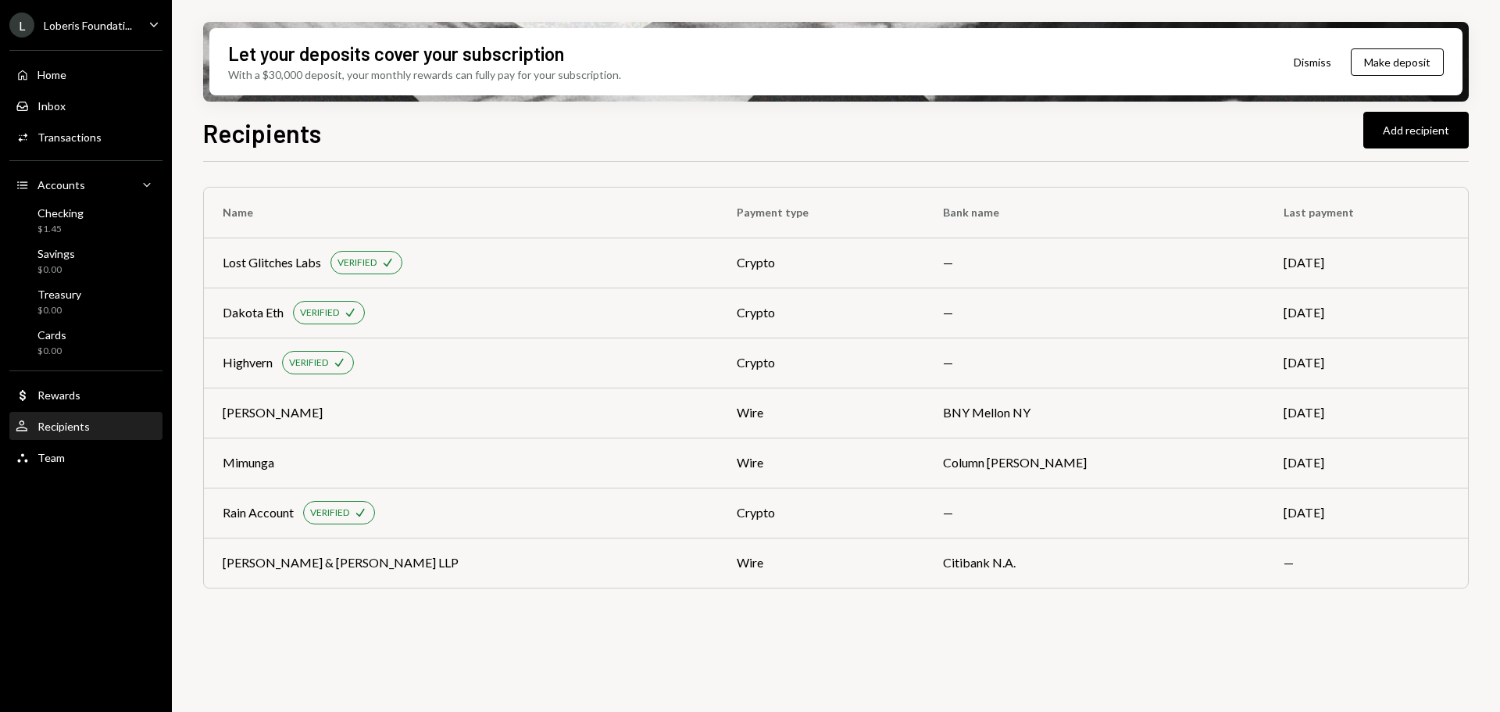
click at [152, 20] on icon "Caret Down" at bounding box center [153, 24] width 17 height 17
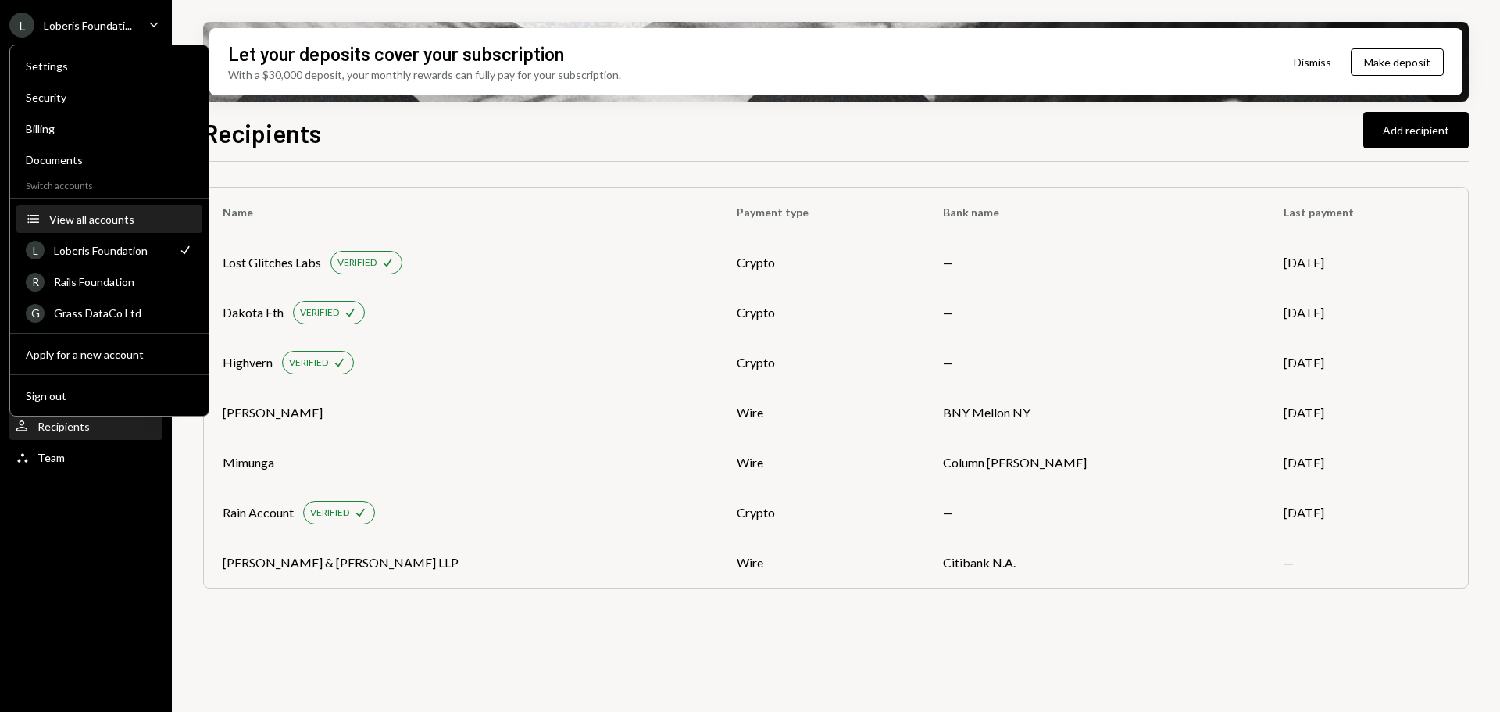
click at [84, 210] on button "Accounts View all accounts" at bounding box center [109, 220] width 186 height 28
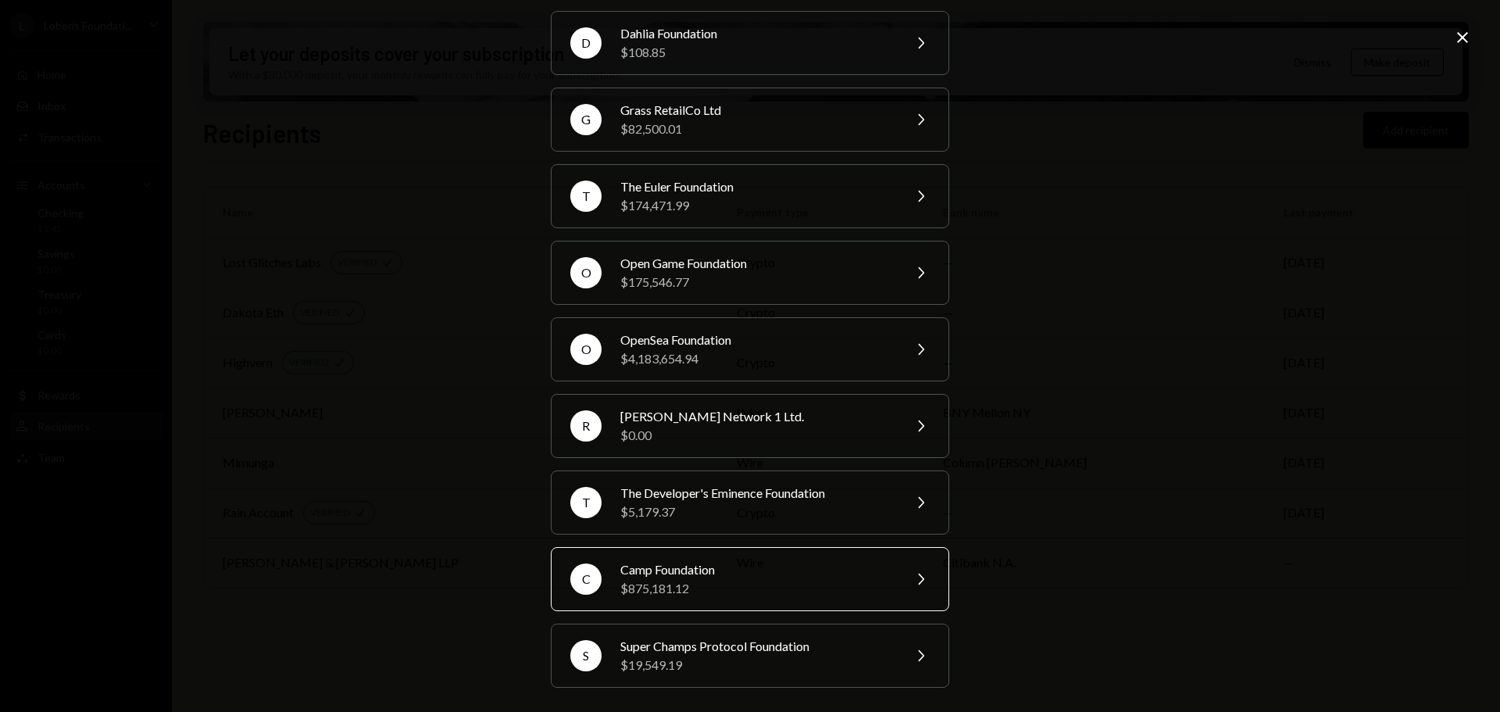
scroll to position [362, 0]
click at [735, 652] on div "Super Champs Protocol Foundation" at bounding box center [756, 646] width 272 height 19
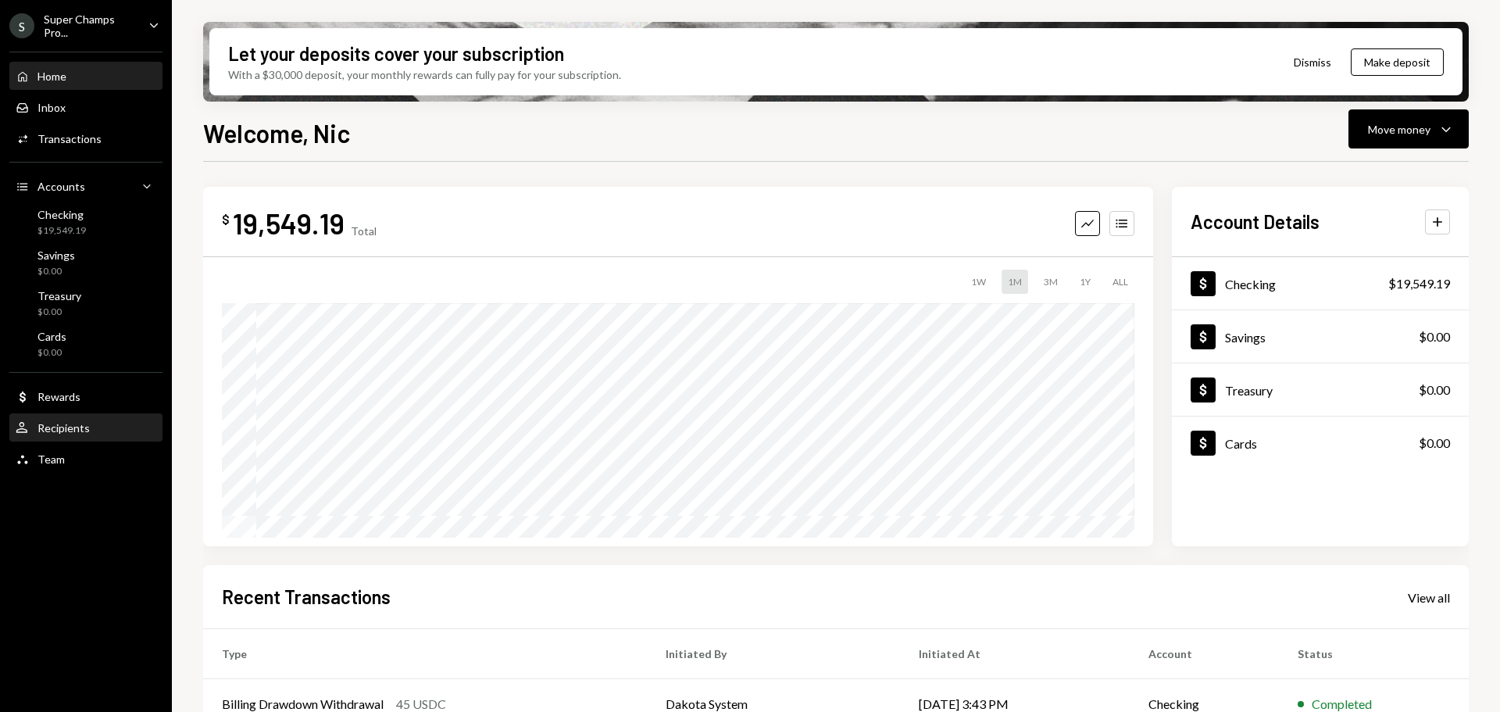
click at [62, 434] on div "Recipients" at bounding box center [64, 427] width 52 height 13
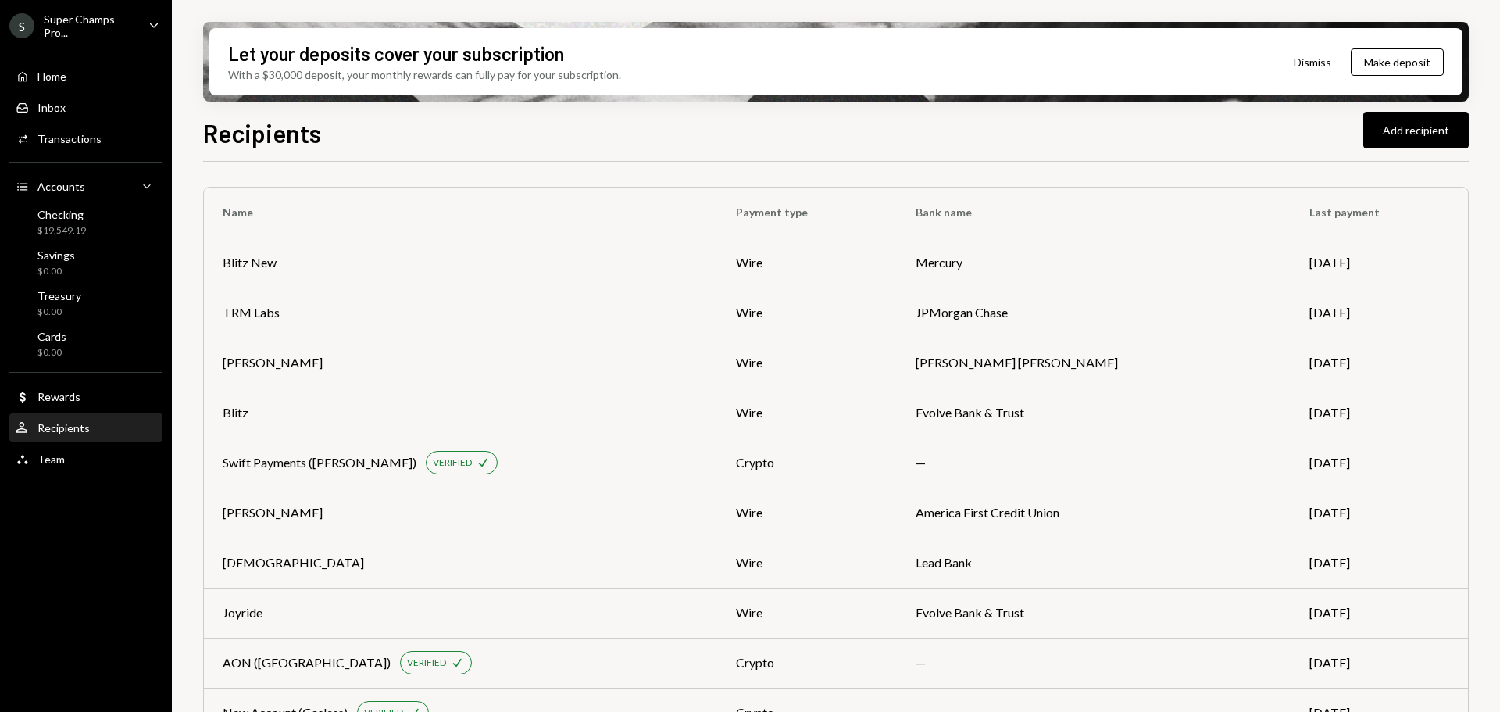
click at [145, 34] on div "Caret Down" at bounding box center [153, 26] width 17 height 20
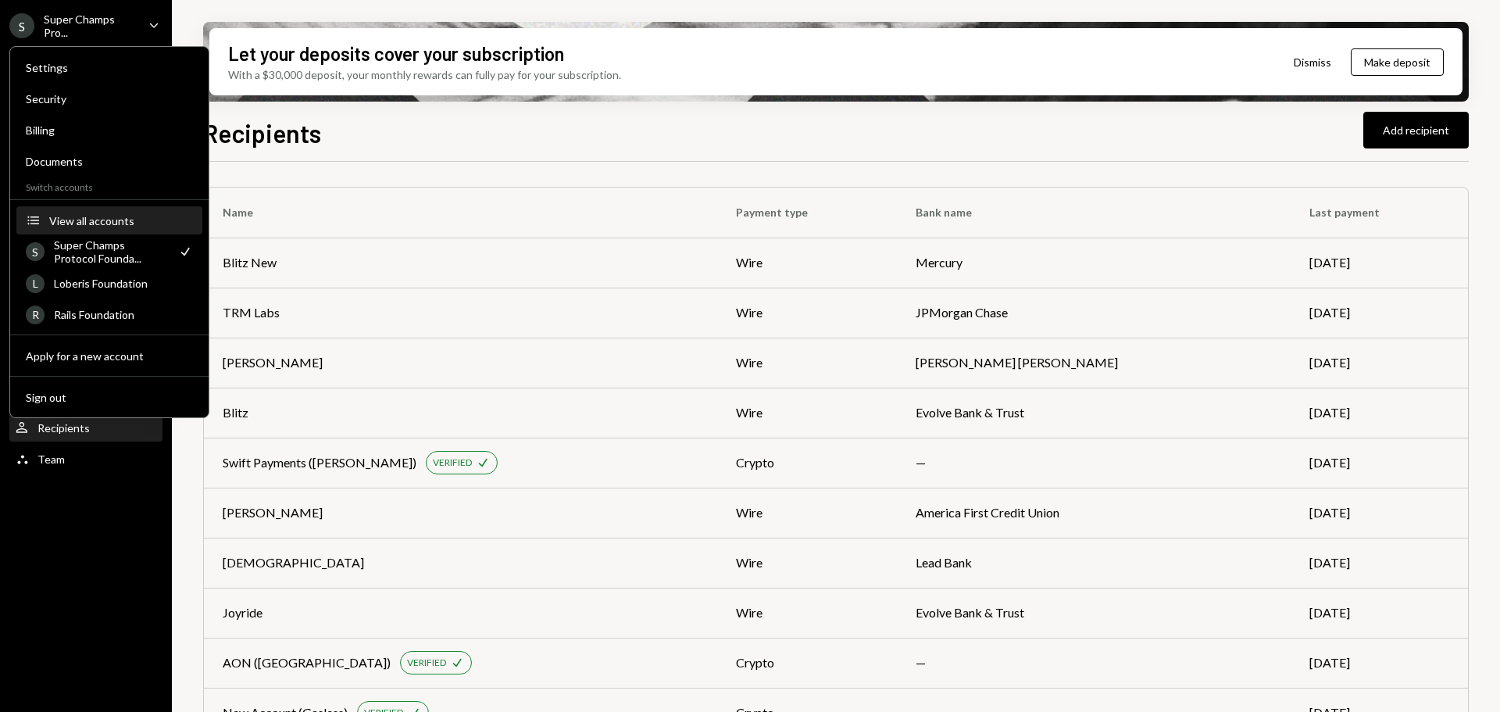
click at [85, 227] on div "View all accounts" at bounding box center [121, 220] width 144 height 13
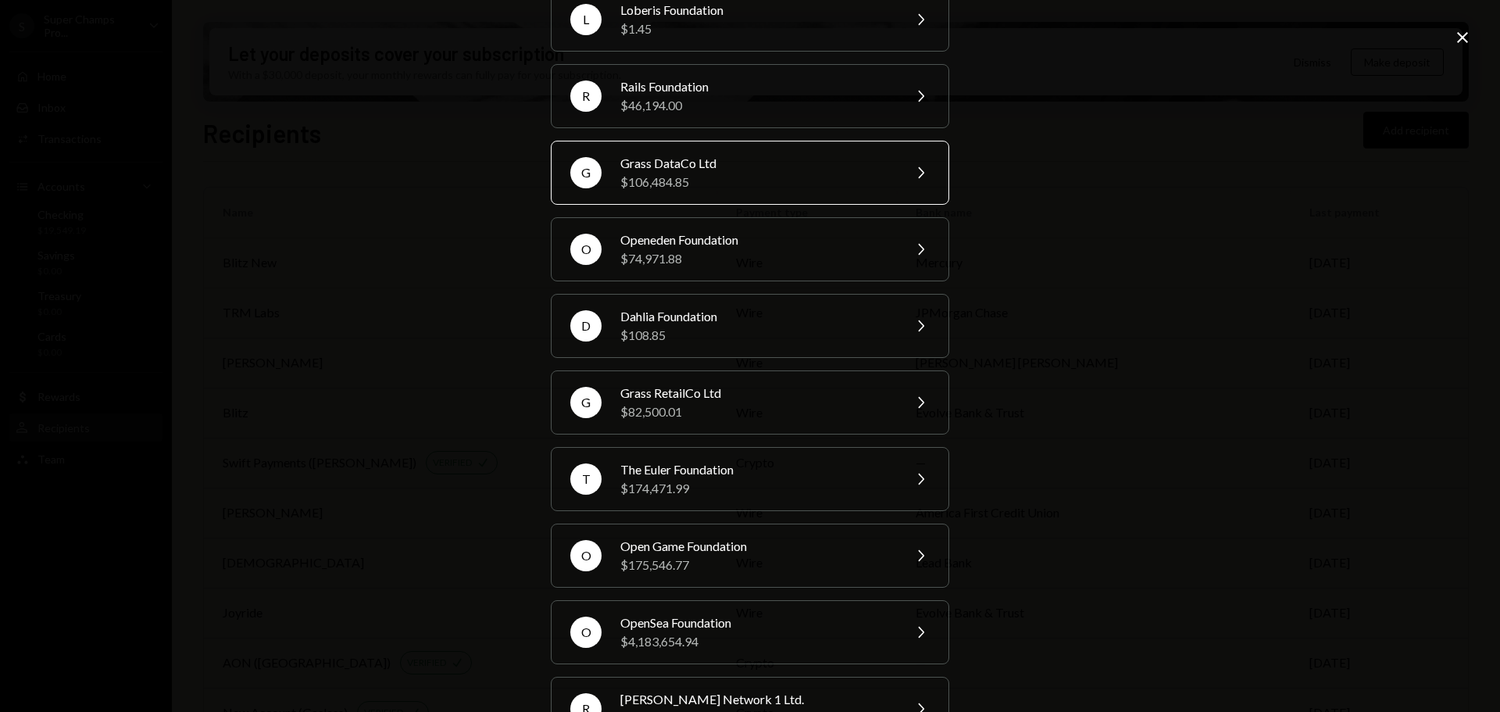
scroll to position [156, 0]
click at [910, 343] on div "D Dahlia Foundation $108.85 Chevron Right" at bounding box center [750, 326] width 399 height 64
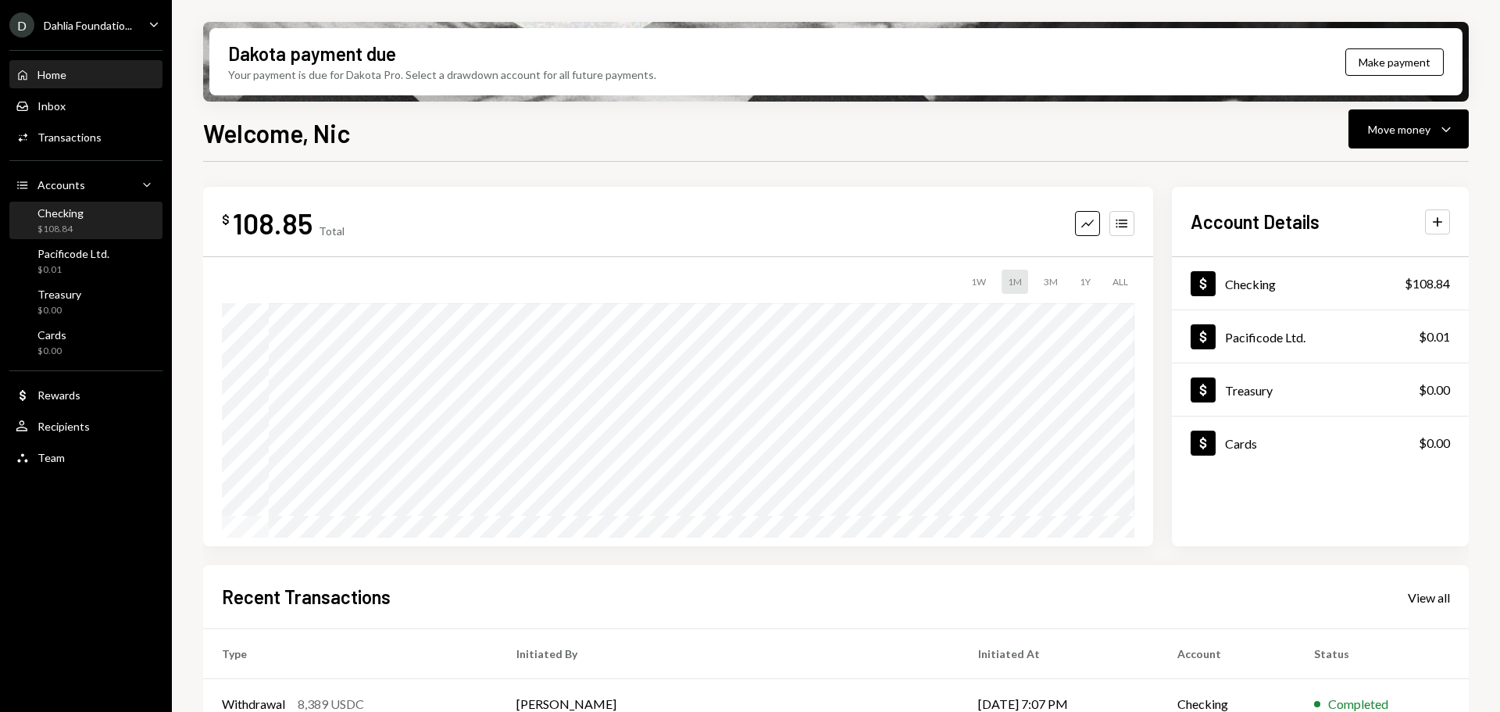
click at [109, 220] on div "Checking $108.84" at bounding box center [86, 221] width 141 height 30
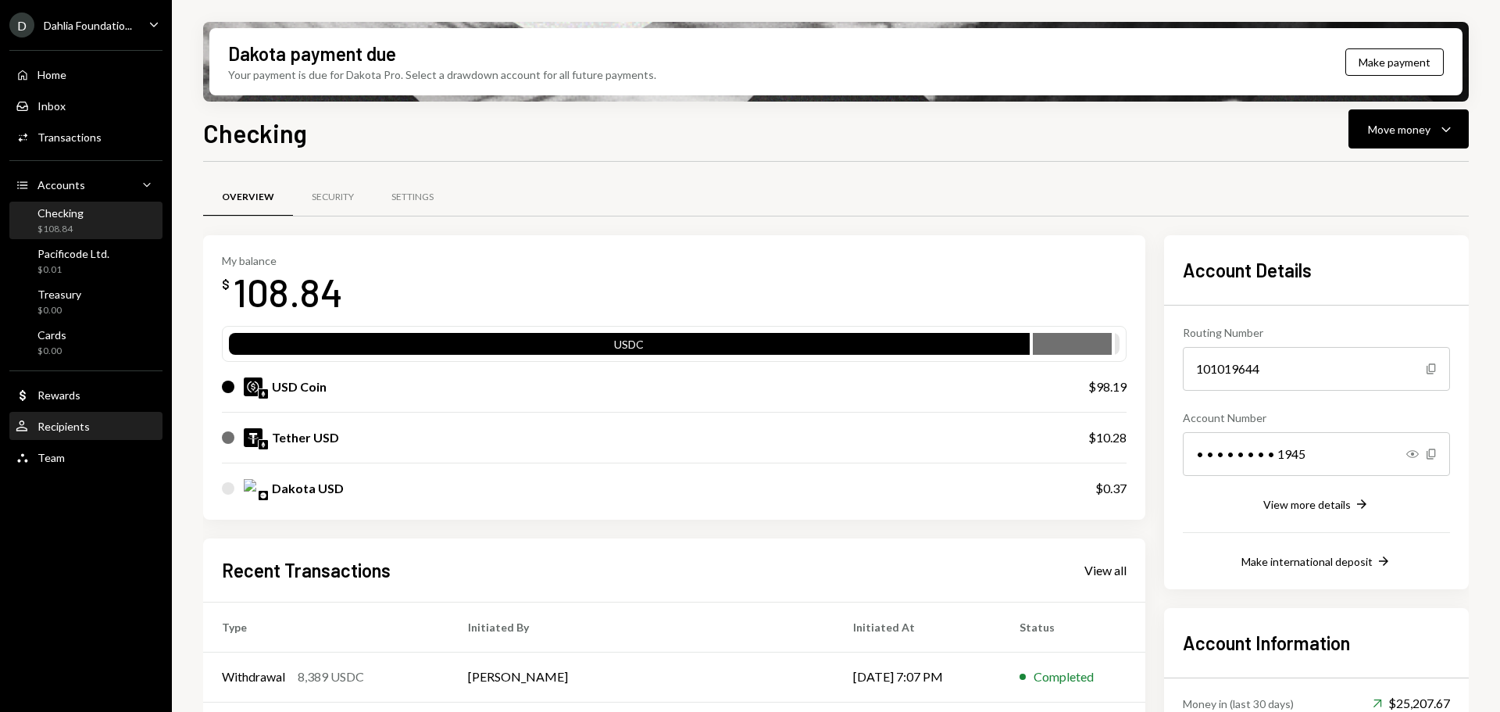
click at [89, 416] on div "User Recipients" at bounding box center [86, 426] width 141 height 27
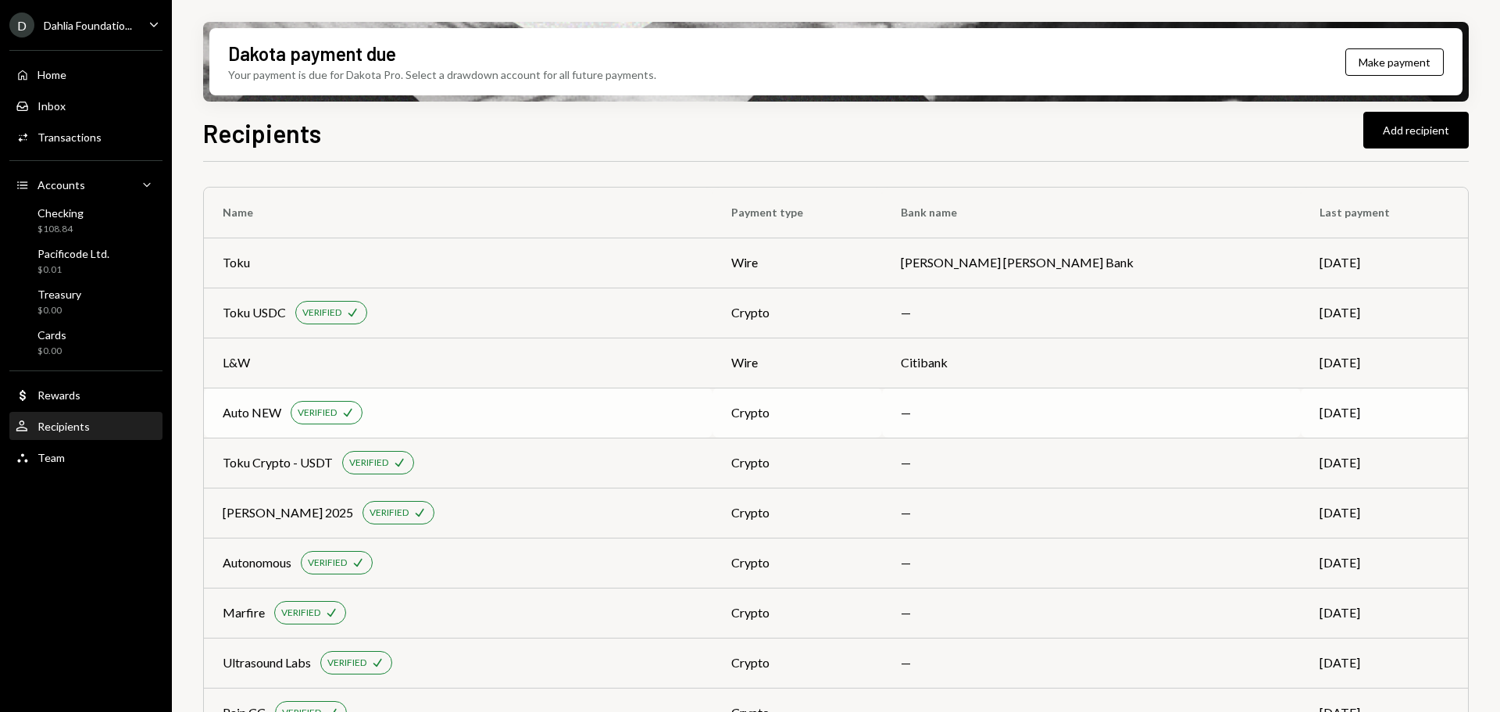
click at [434, 417] on div "Auto NEW VERIFIED Check" at bounding box center [458, 412] width 471 height 23
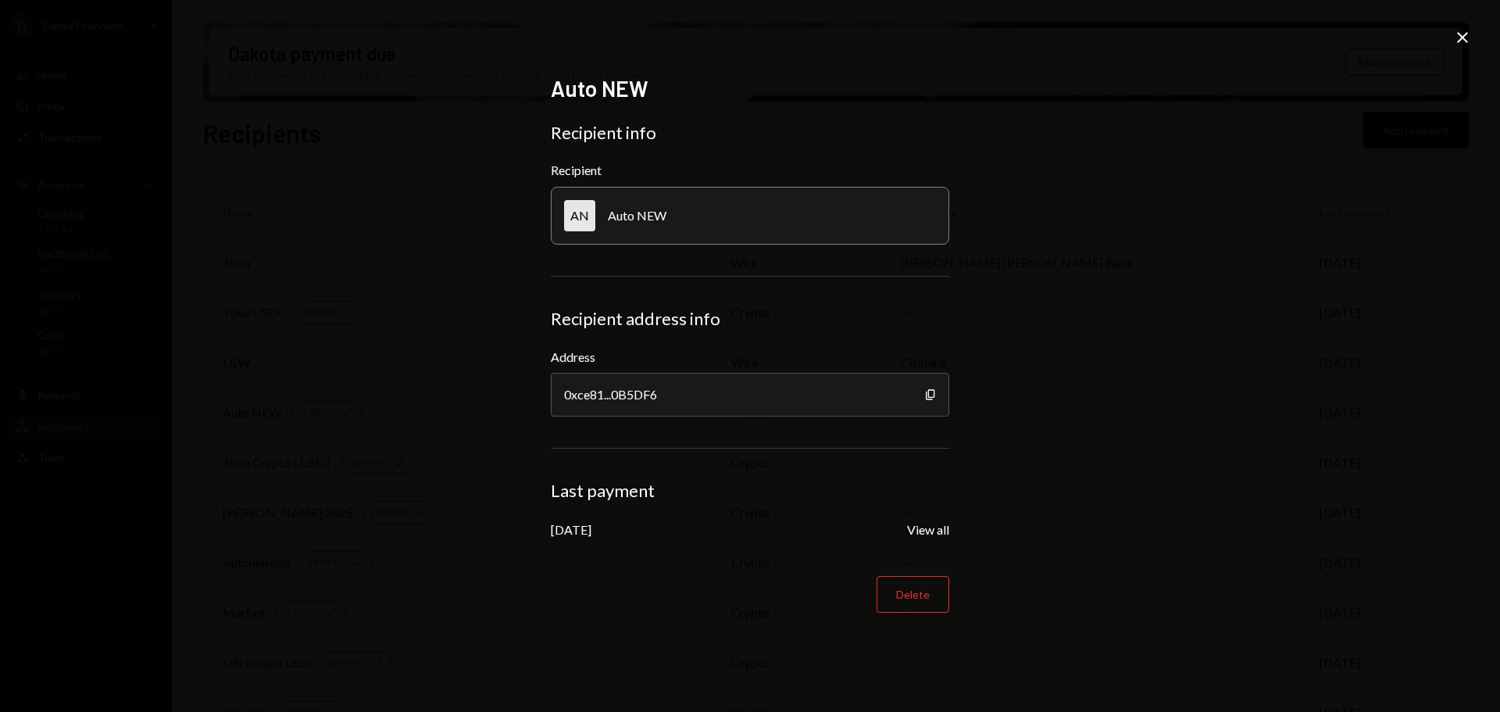
click at [395, 349] on div "Auto NEW Recipient info Recipient AN Auto NEW Recipient address info Address 0x…" at bounding box center [750, 356] width 1500 height 712
click at [1464, 35] on icon "Close" at bounding box center [1463, 37] width 19 height 19
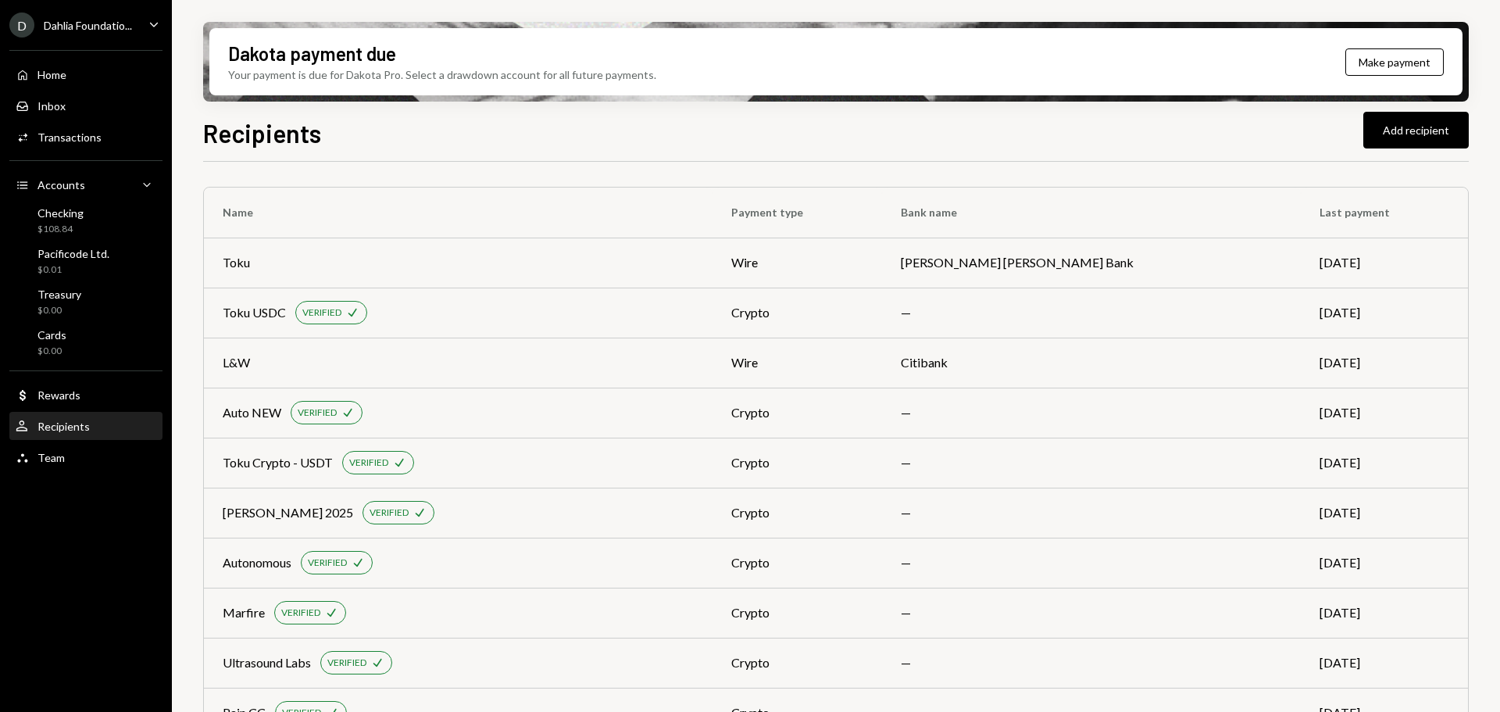
click at [144, 22] on div "D Dahlia Foundatio... Caret Down" at bounding box center [86, 25] width 172 height 25
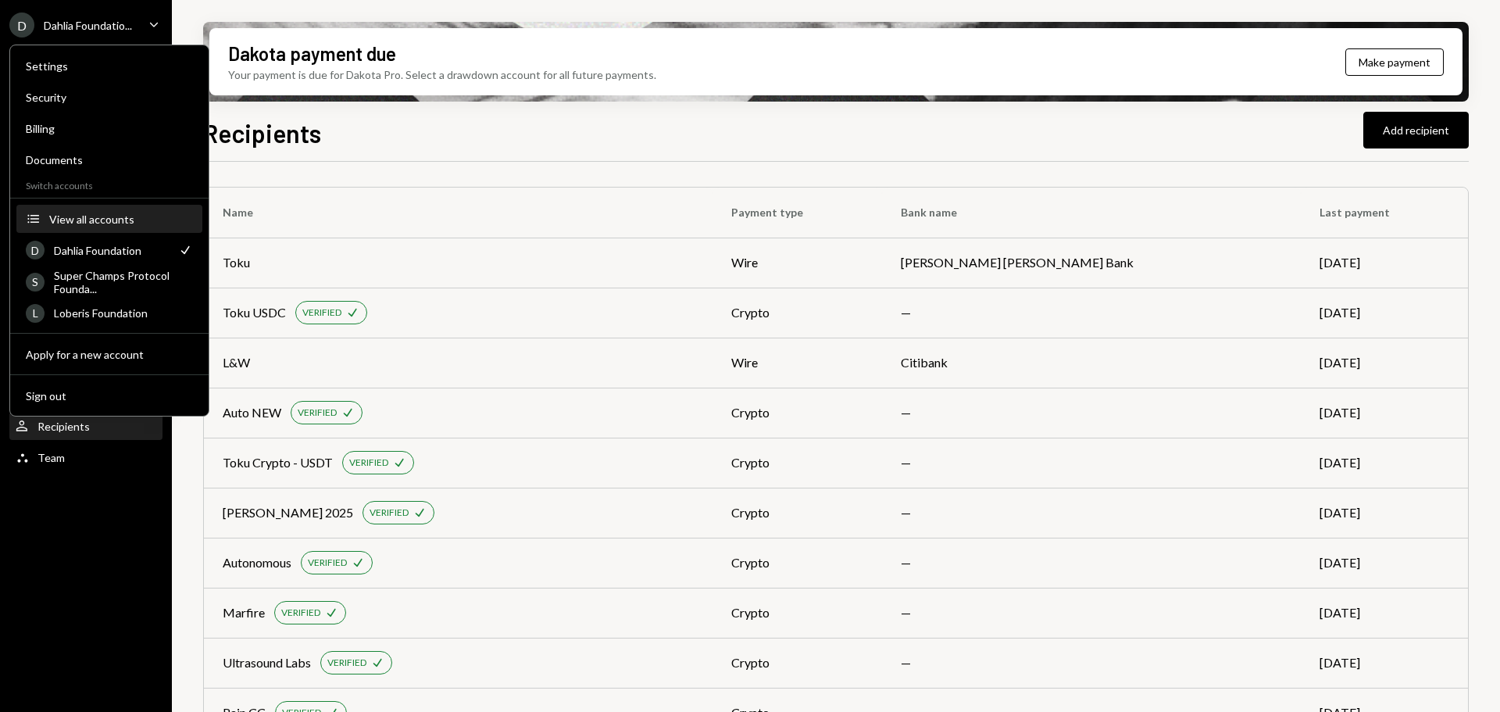
click at [91, 227] on button "Accounts View all accounts" at bounding box center [109, 220] width 186 height 28
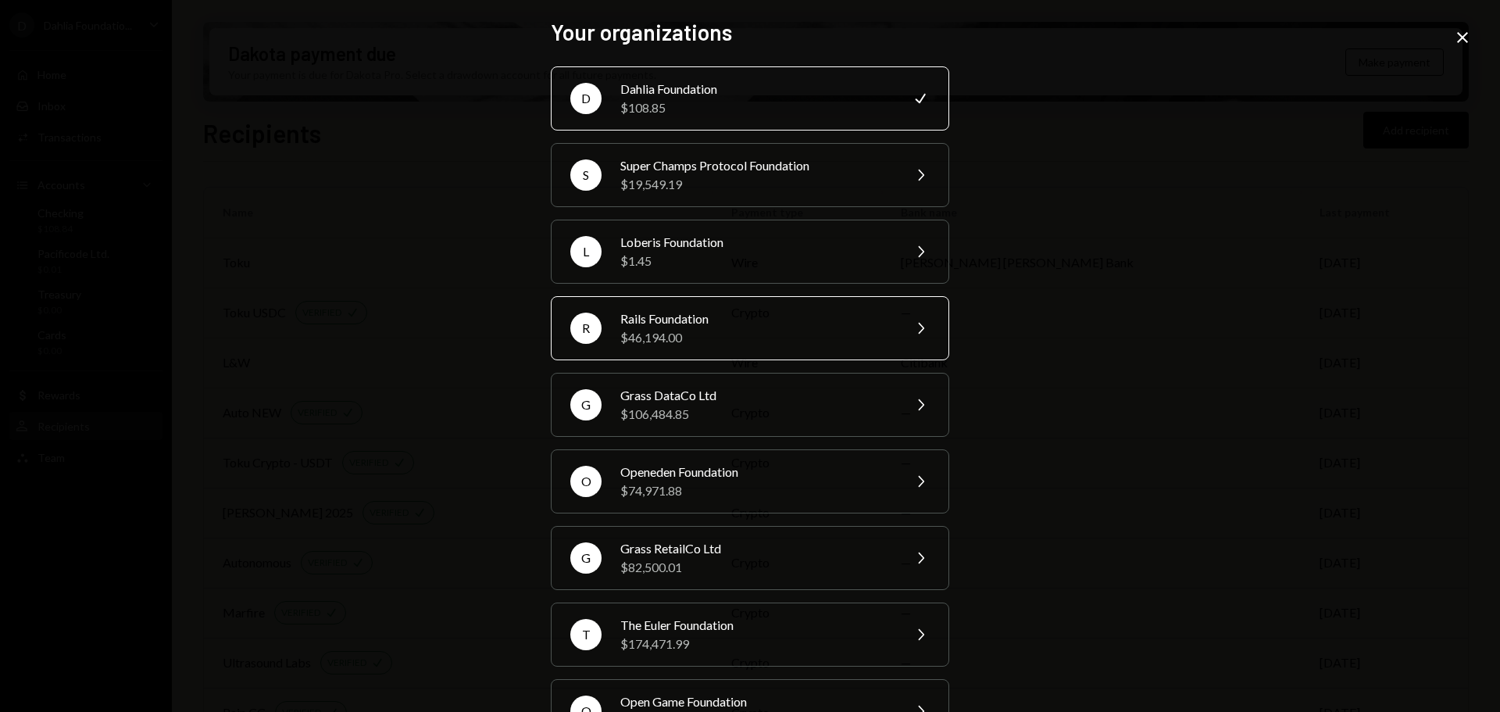
click at [657, 323] on div "Rails Foundation" at bounding box center [756, 318] width 272 height 19
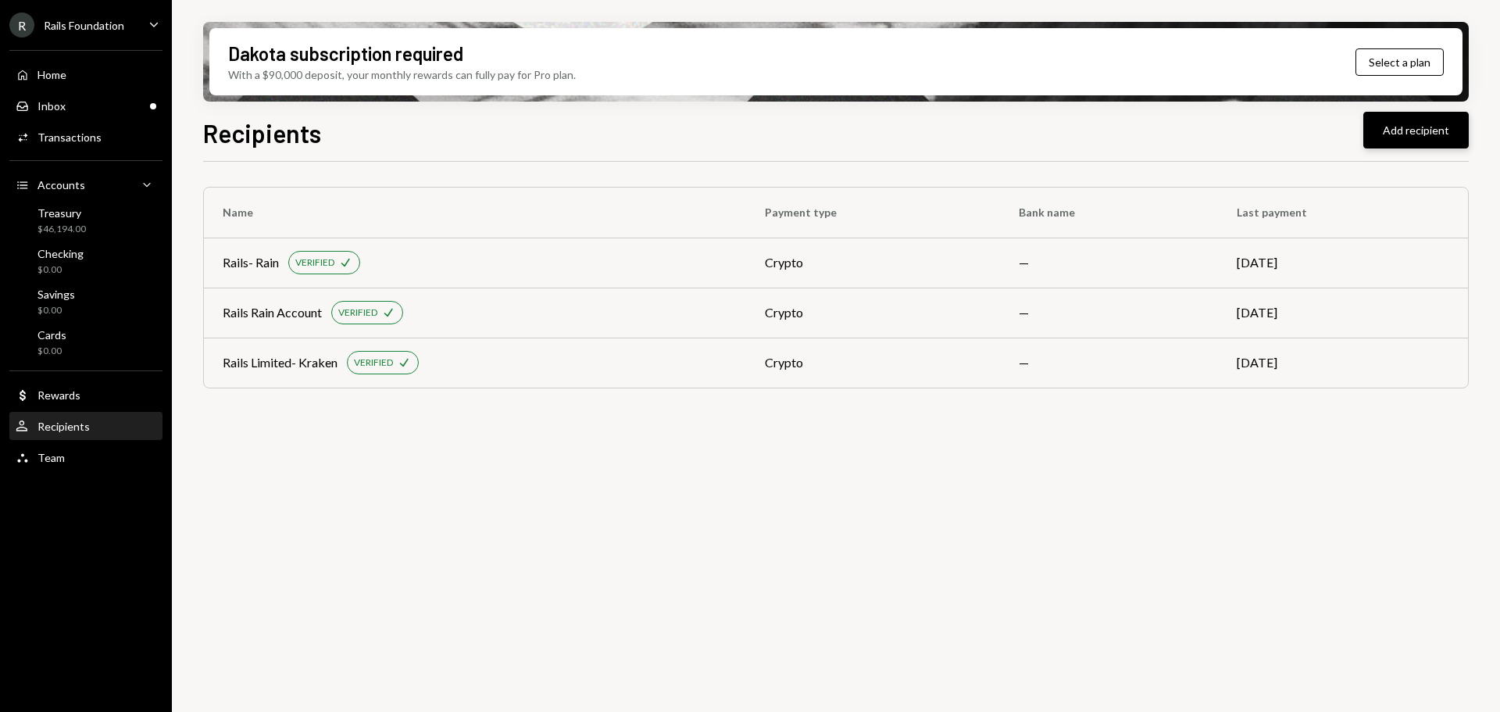
click at [1397, 120] on button "Add recipient" at bounding box center [1416, 130] width 105 height 37
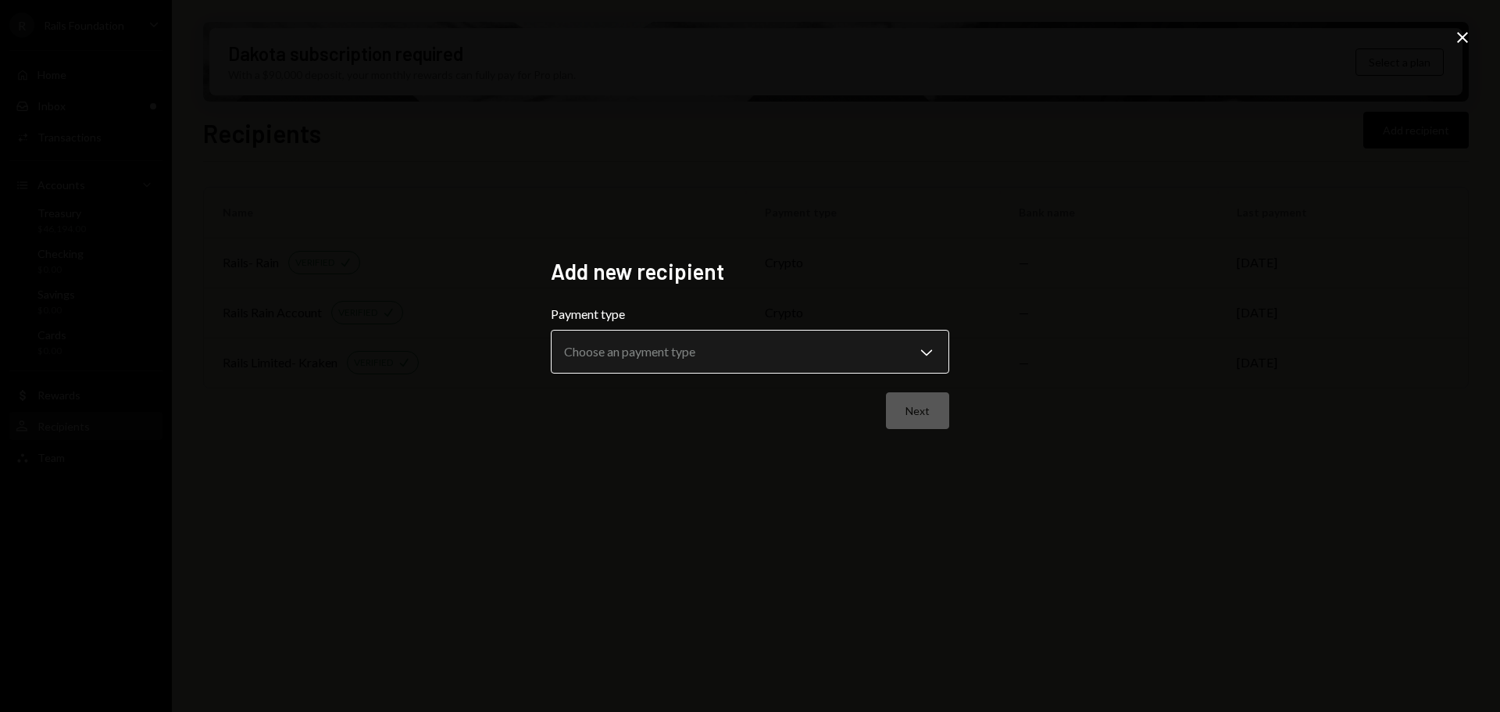
click at [792, 359] on body "**********" at bounding box center [750, 356] width 1500 height 712
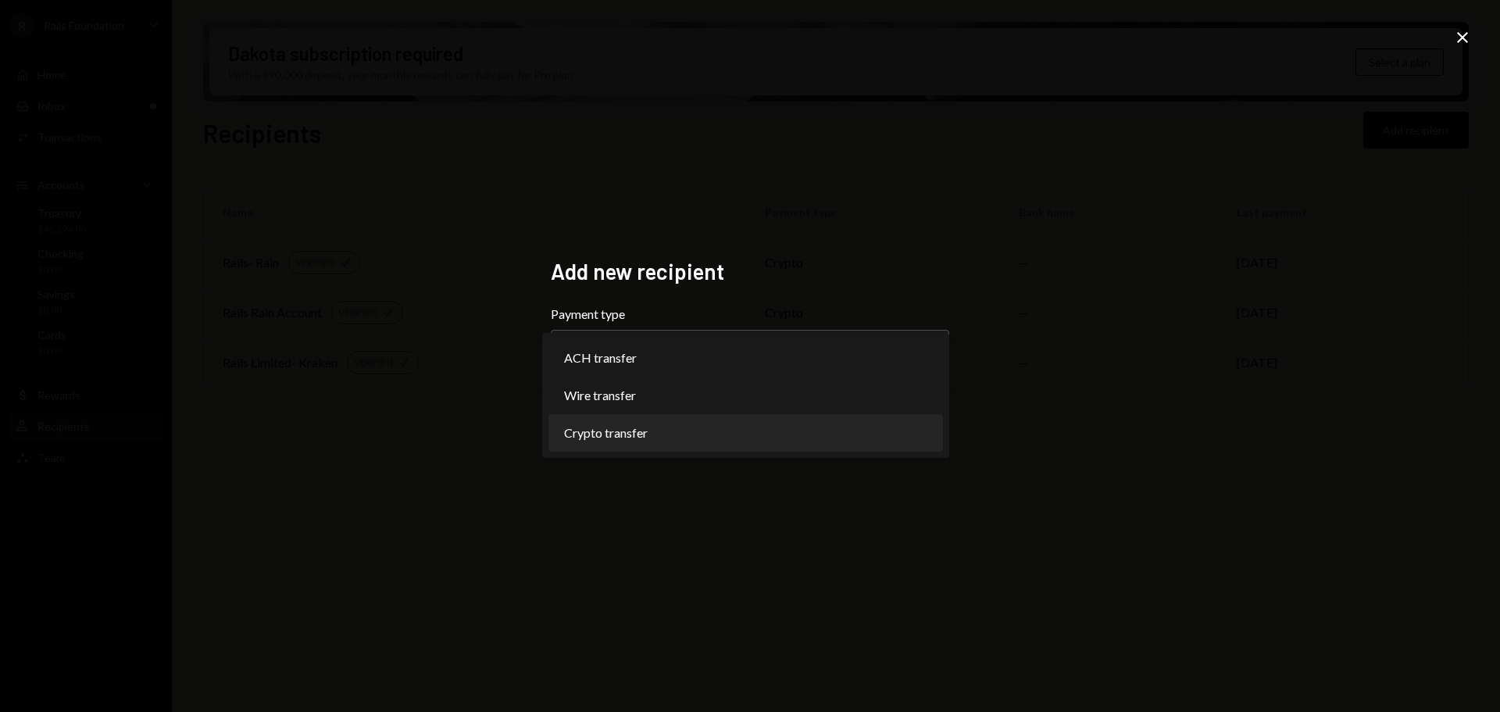
select select "******"
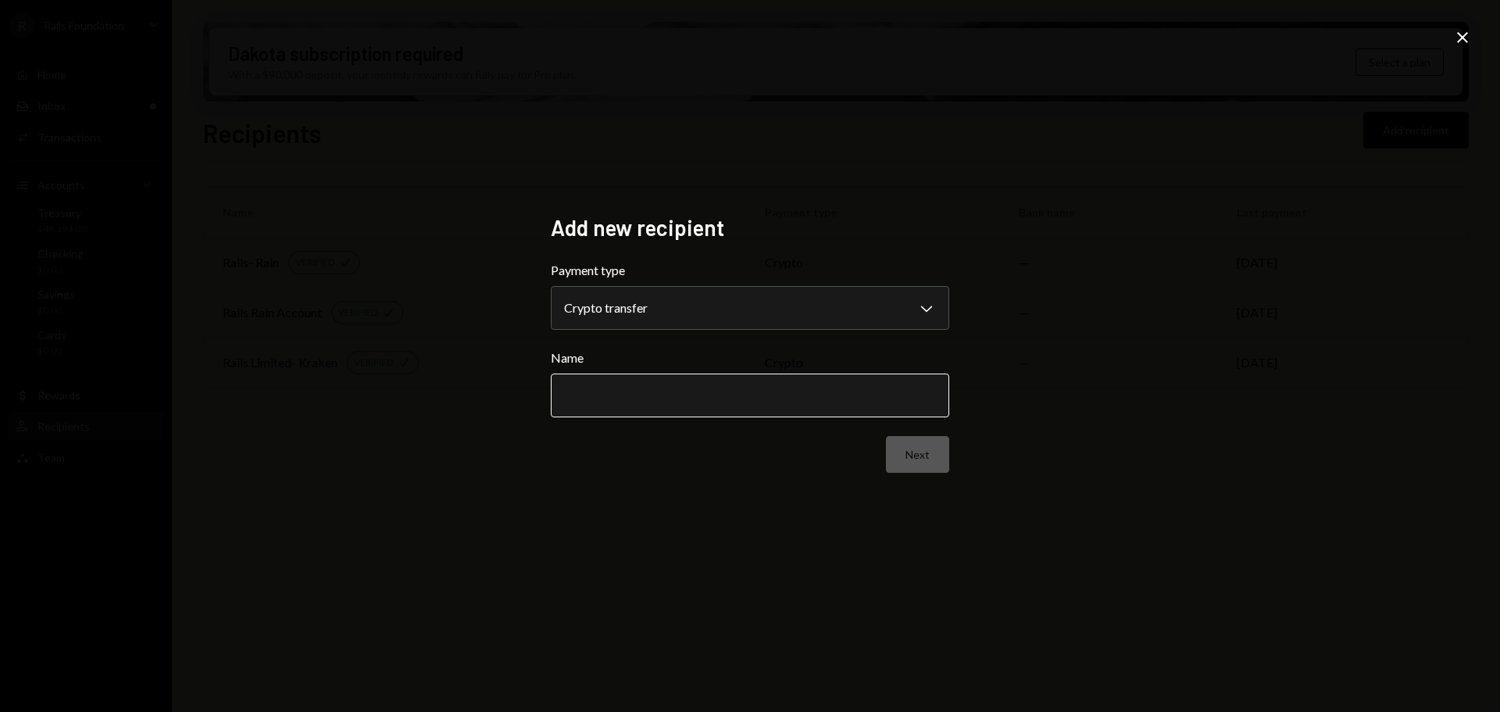
click at [642, 408] on input "Name" at bounding box center [750, 396] width 399 height 44
click at [586, 390] on input "*" at bounding box center [750, 396] width 399 height 44
type input "**********"
click at [914, 442] on button "Next" at bounding box center [917, 454] width 63 height 37
click at [902, 302] on body "R Rails Foundation Caret Down Home Home Inbox Inbox Activities Transactions Acc…" at bounding box center [750, 356] width 1500 height 712
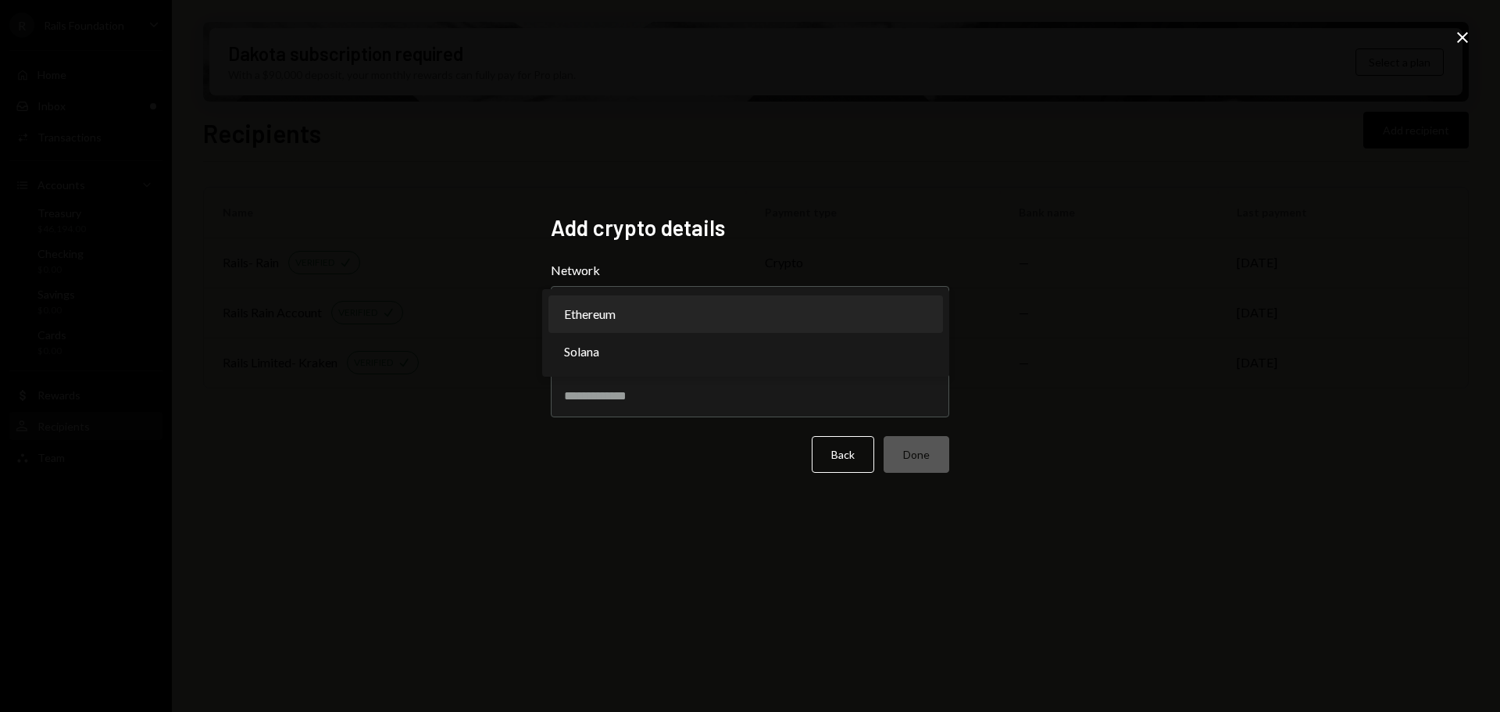
select select "**********"
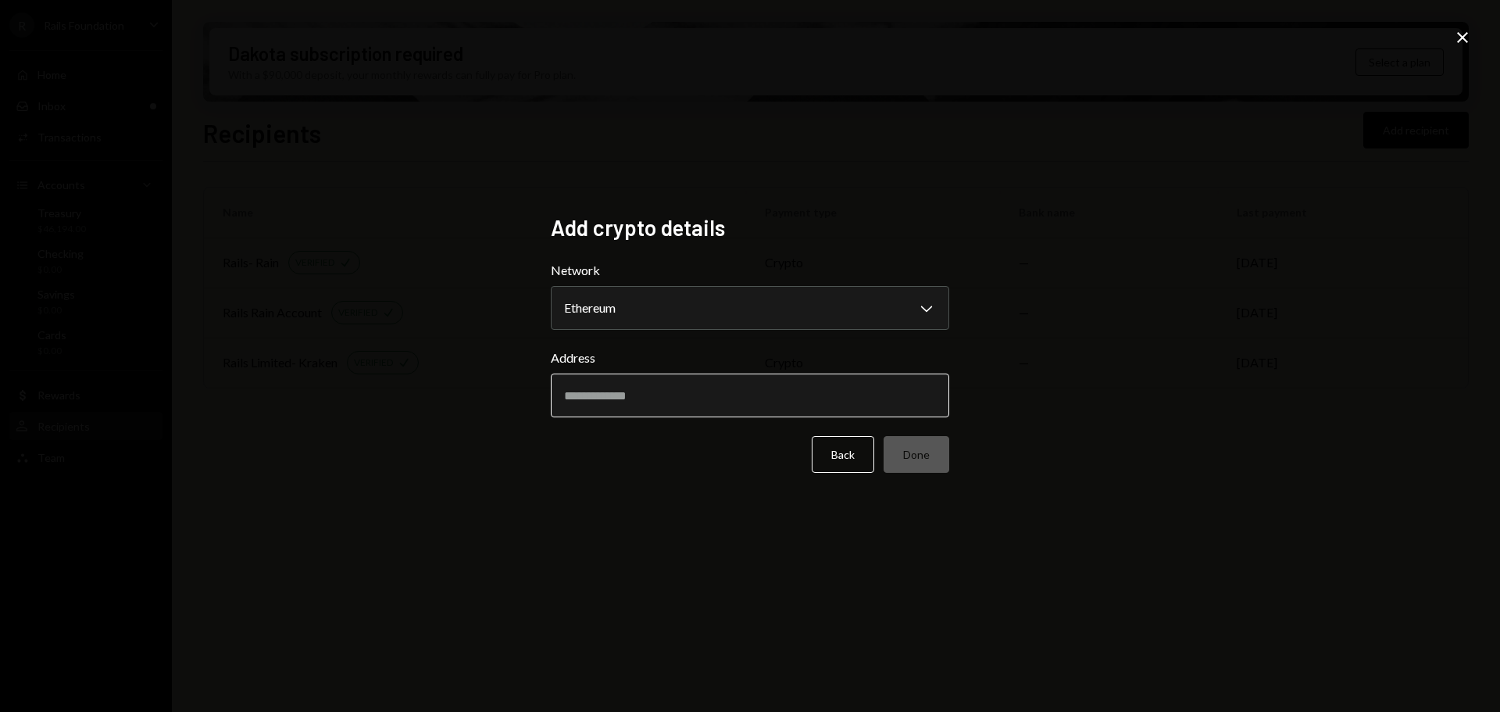
click at [818, 405] on input "Address" at bounding box center [750, 396] width 399 height 44
click at [582, 395] on input "Address" at bounding box center [750, 396] width 399 height 44
paste input "**********"
click at [573, 396] on input "**********" at bounding box center [750, 396] width 399 height 44
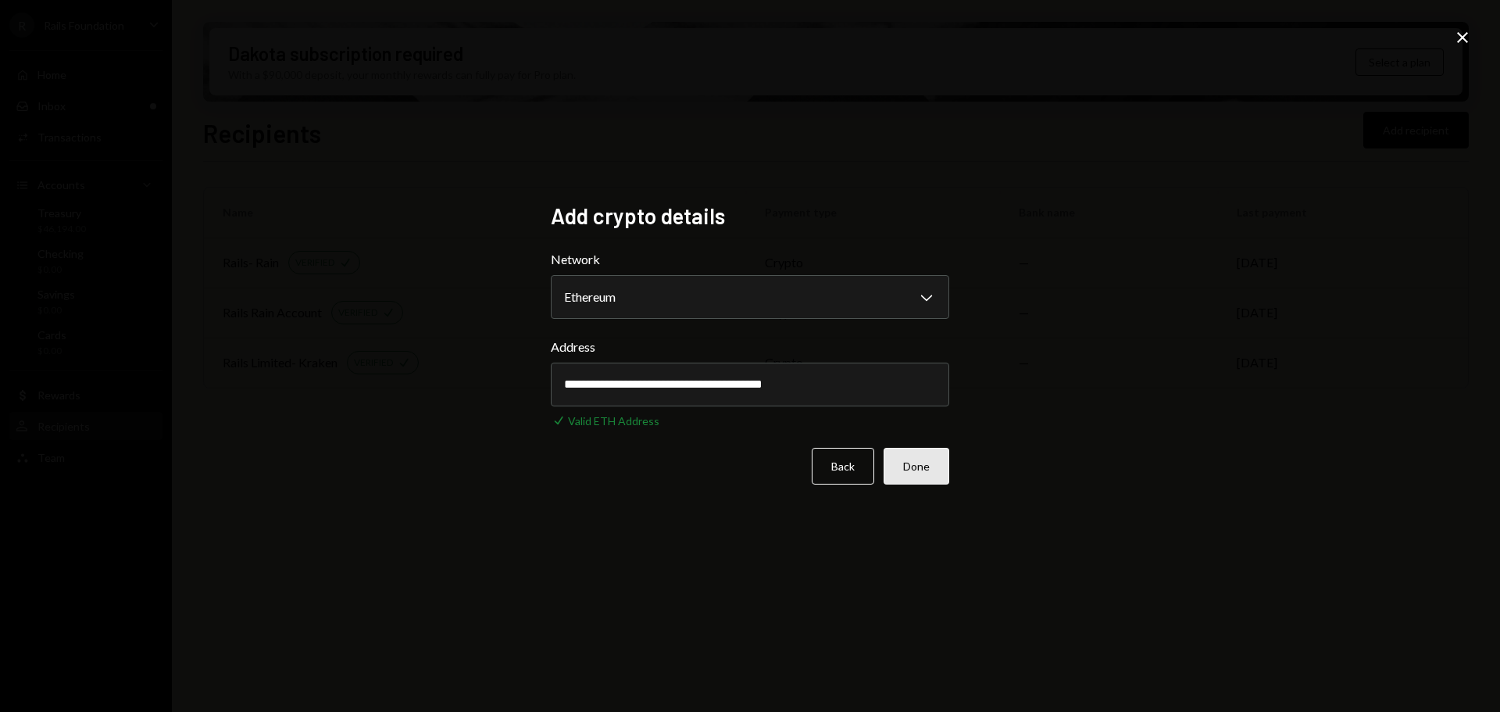
type input "**********"
click at [924, 464] on button "Done" at bounding box center [917, 466] width 66 height 37
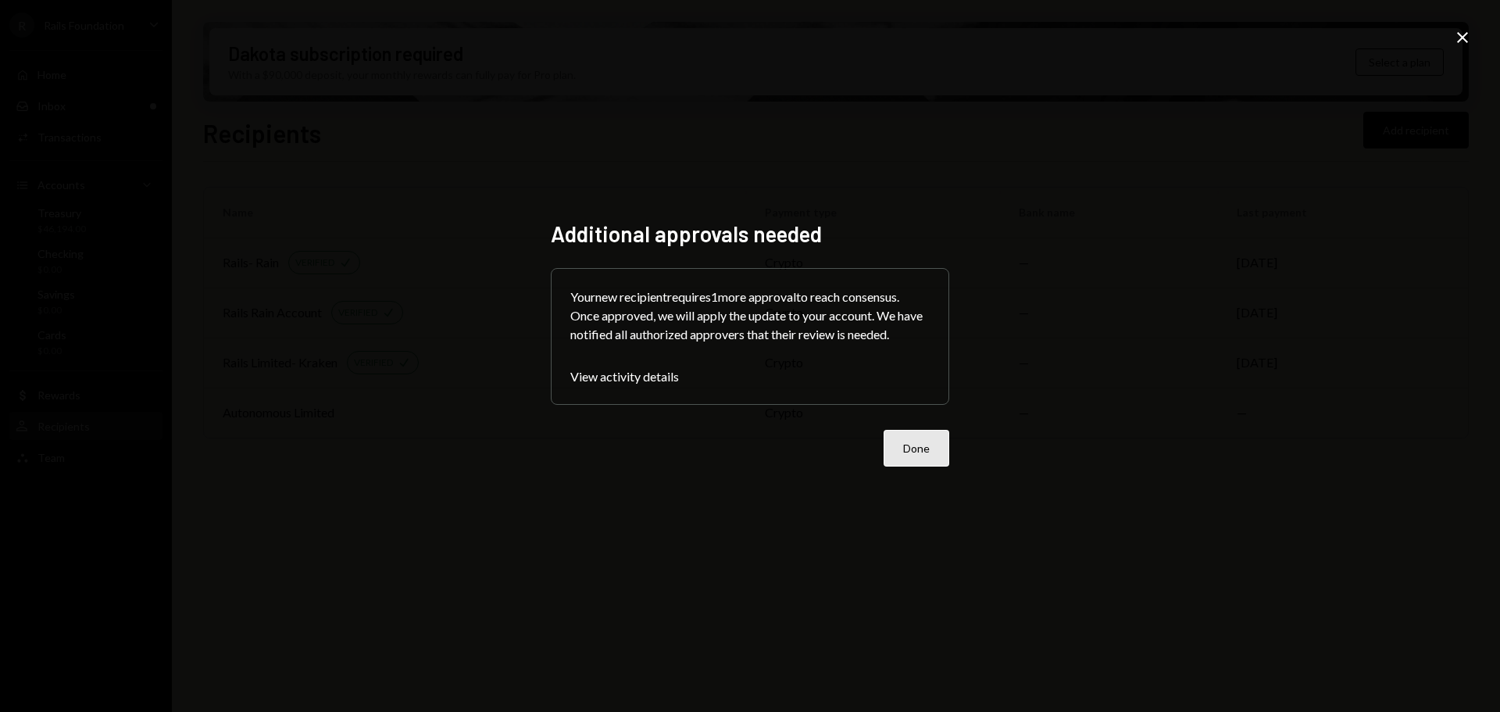
click at [898, 437] on button "Done" at bounding box center [917, 448] width 66 height 37
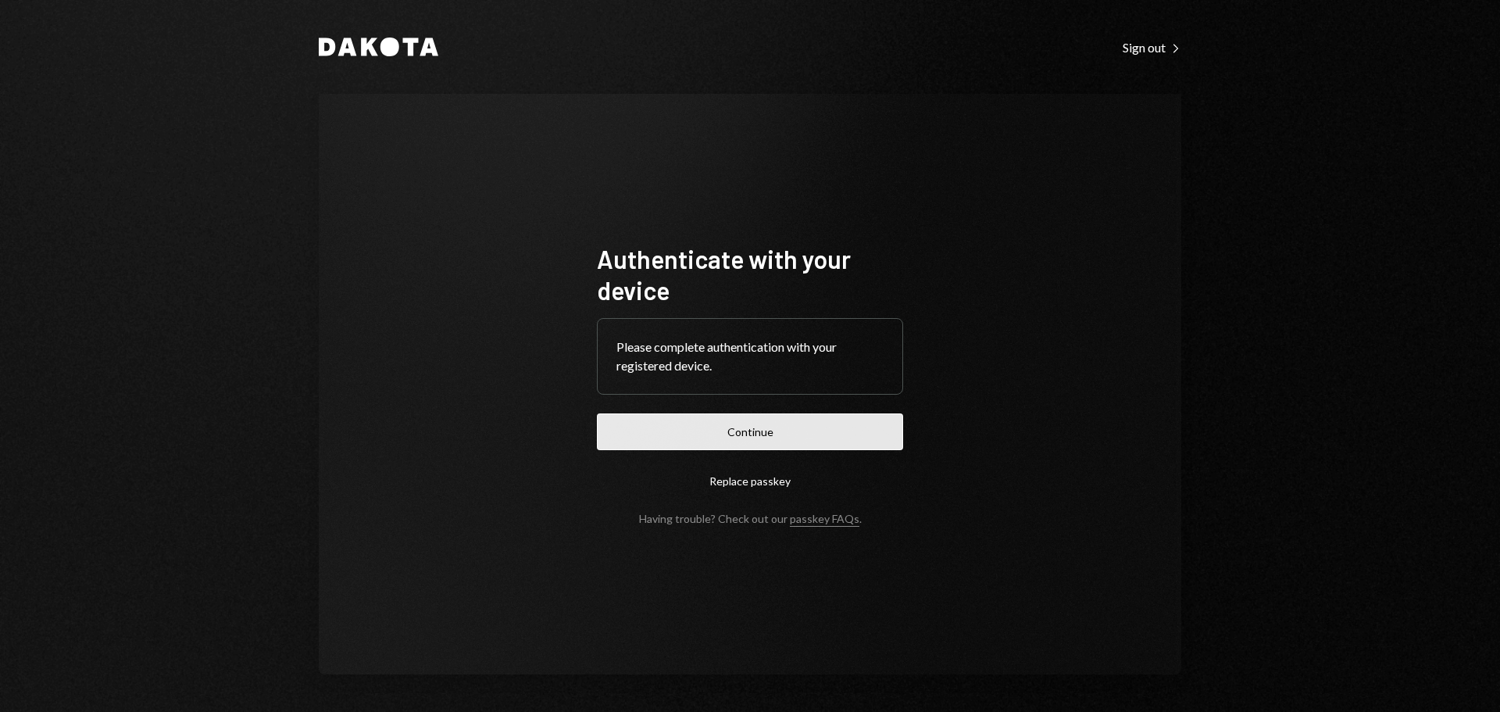
click at [737, 439] on button "Continue" at bounding box center [750, 431] width 306 height 37
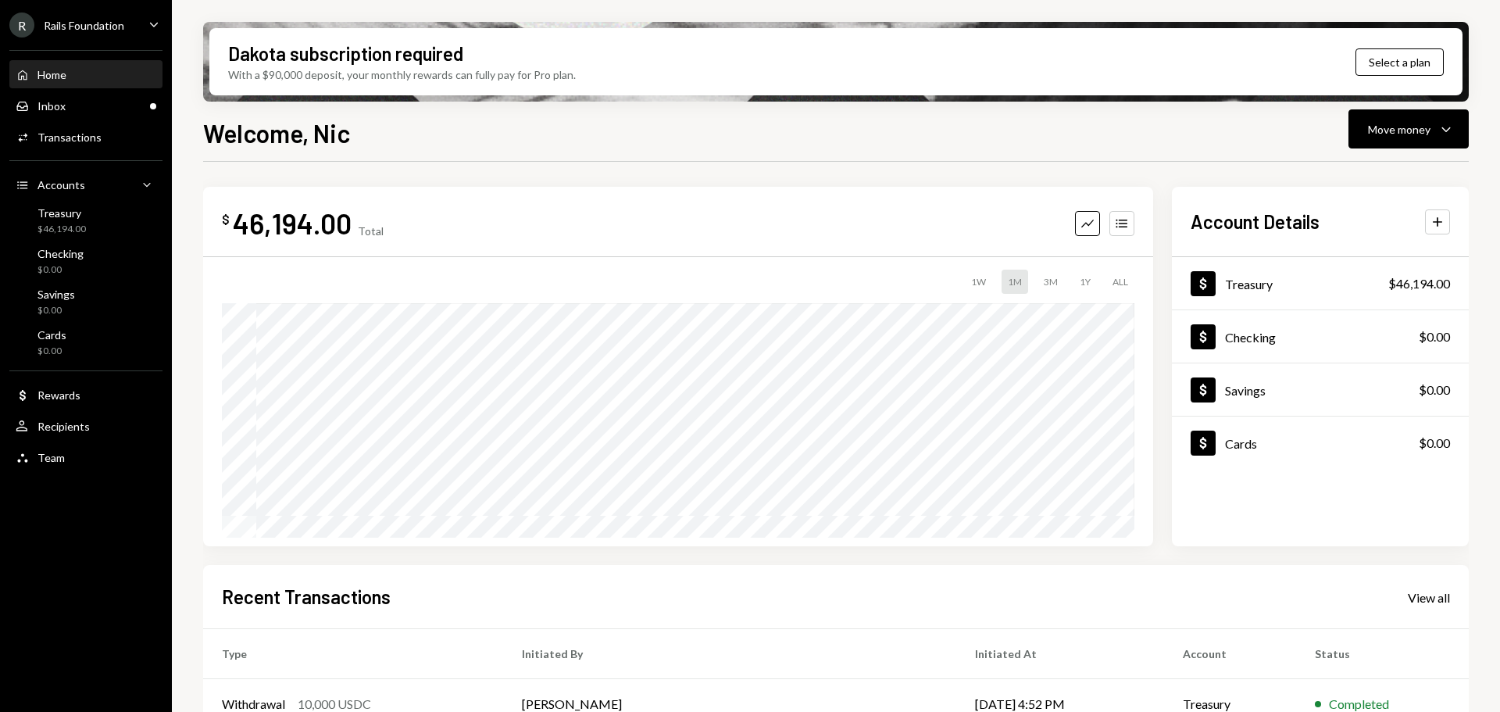
click at [160, 20] on icon "Caret Down" at bounding box center [153, 24] width 17 height 17
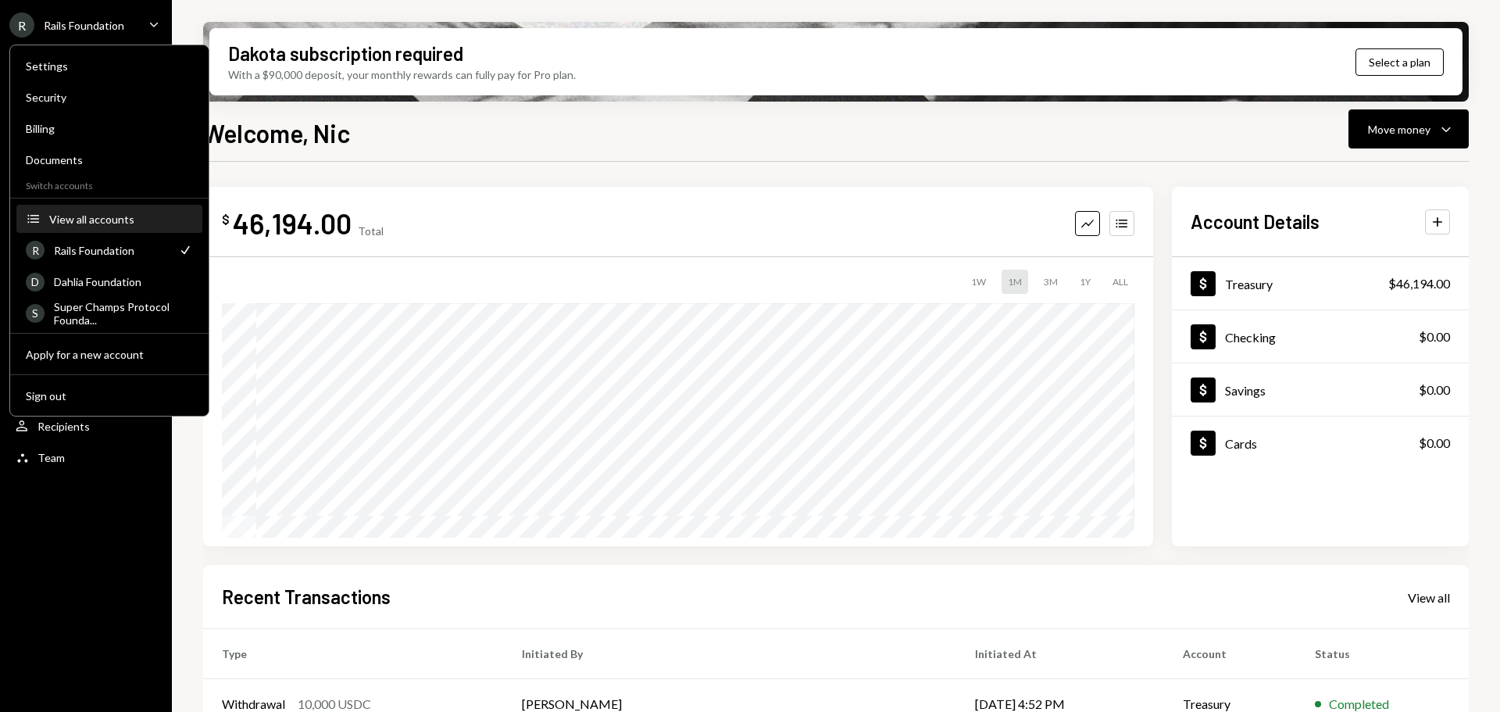
click at [99, 220] on div "View all accounts" at bounding box center [121, 219] width 144 height 13
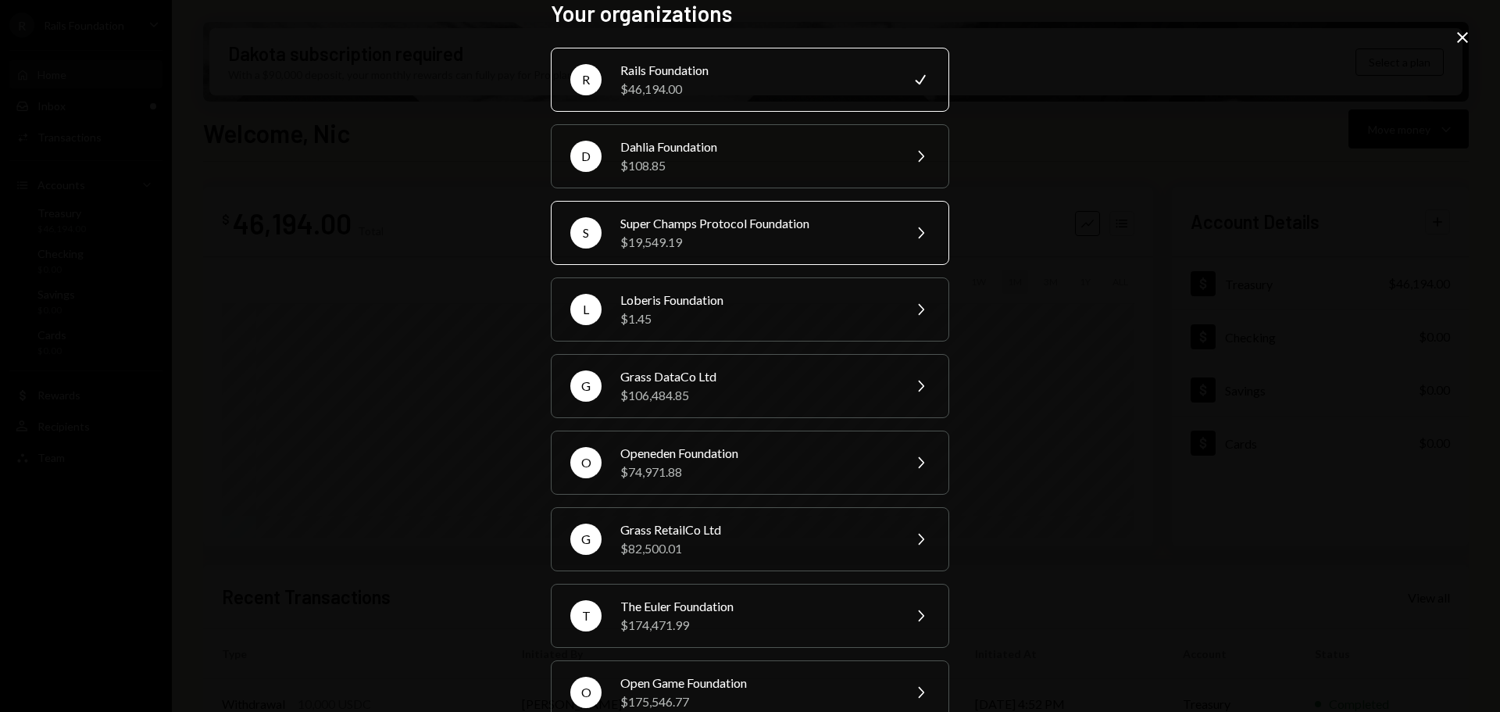
scroll to position [18, 0]
click at [817, 371] on div "Grass DataCo Ltd" at bounding box center [756, 377] width 272 height 19
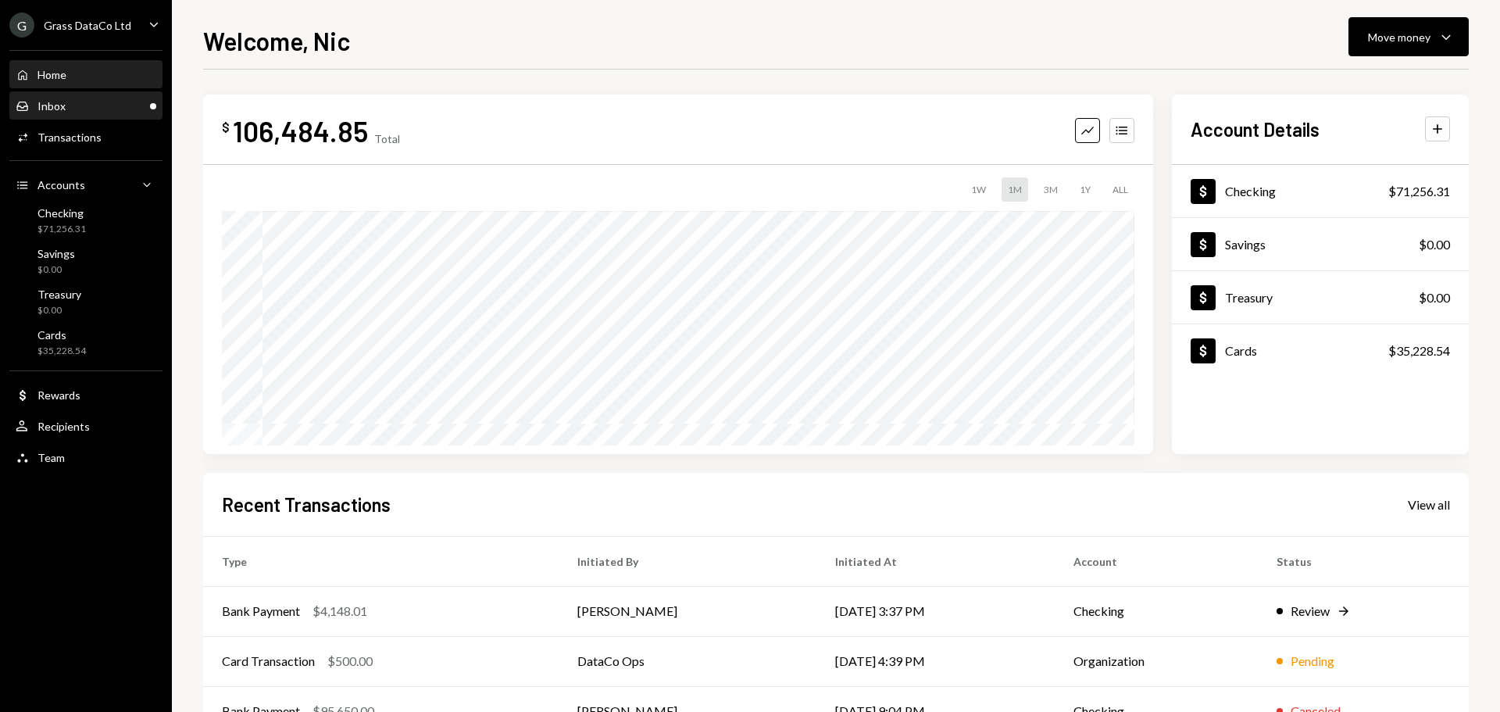
click at [126, 116] on div "Inbox Inbox" at bounding box center [86, 106] width 141 height 27
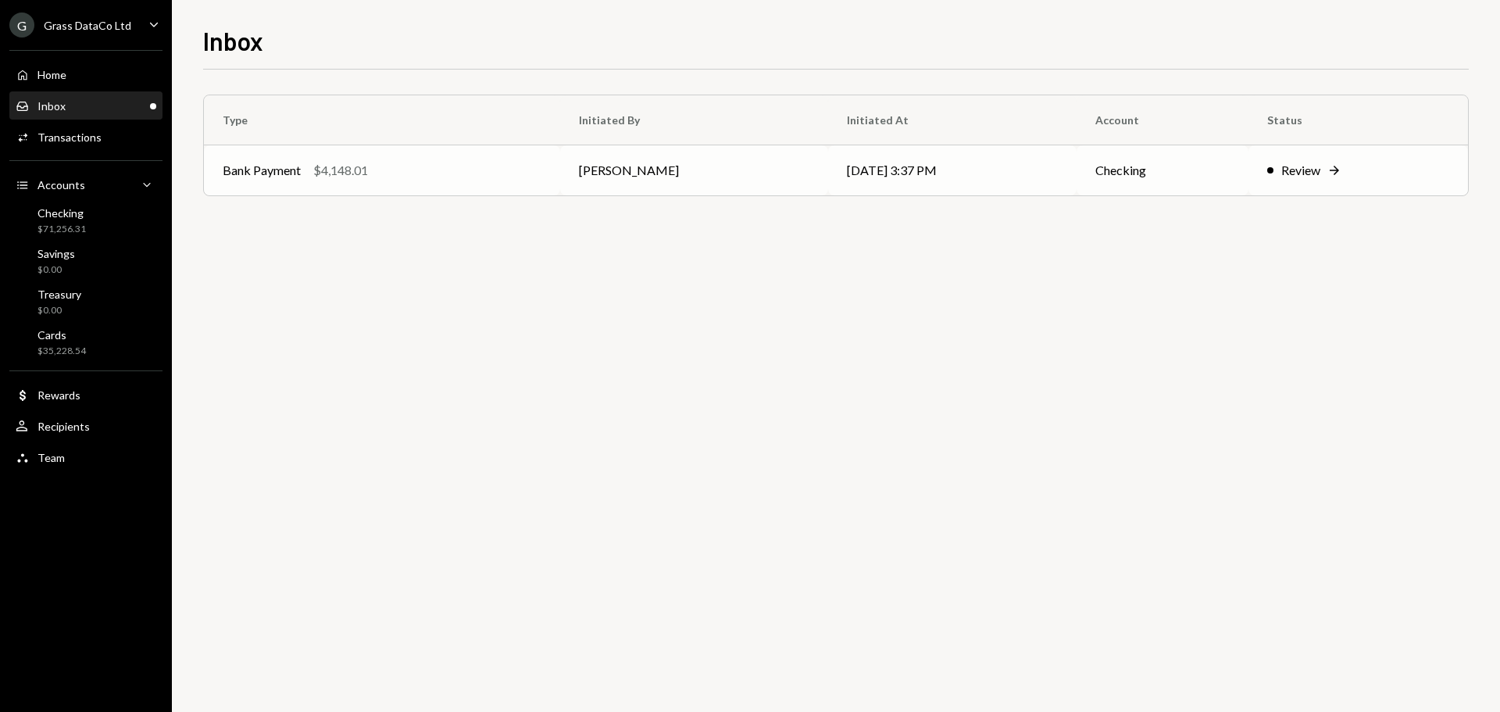
click at [828, 177] on td "[DATE] 3:37 PM" at bounding box center [952, 170] width 249 height 50
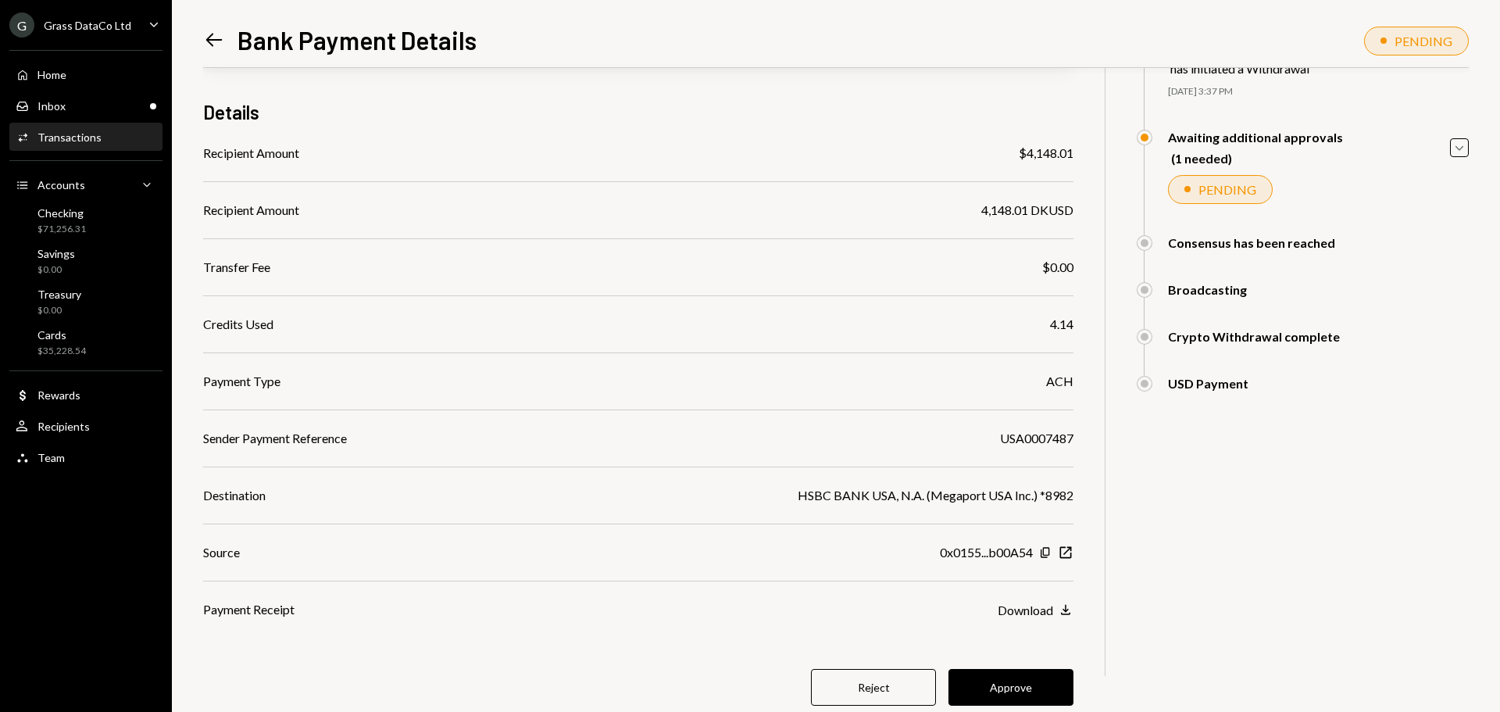
scroll to position [104, 0]
click at [1021, 690] on button "Approve" at bounding box center [1011, 687] width 125 height 37
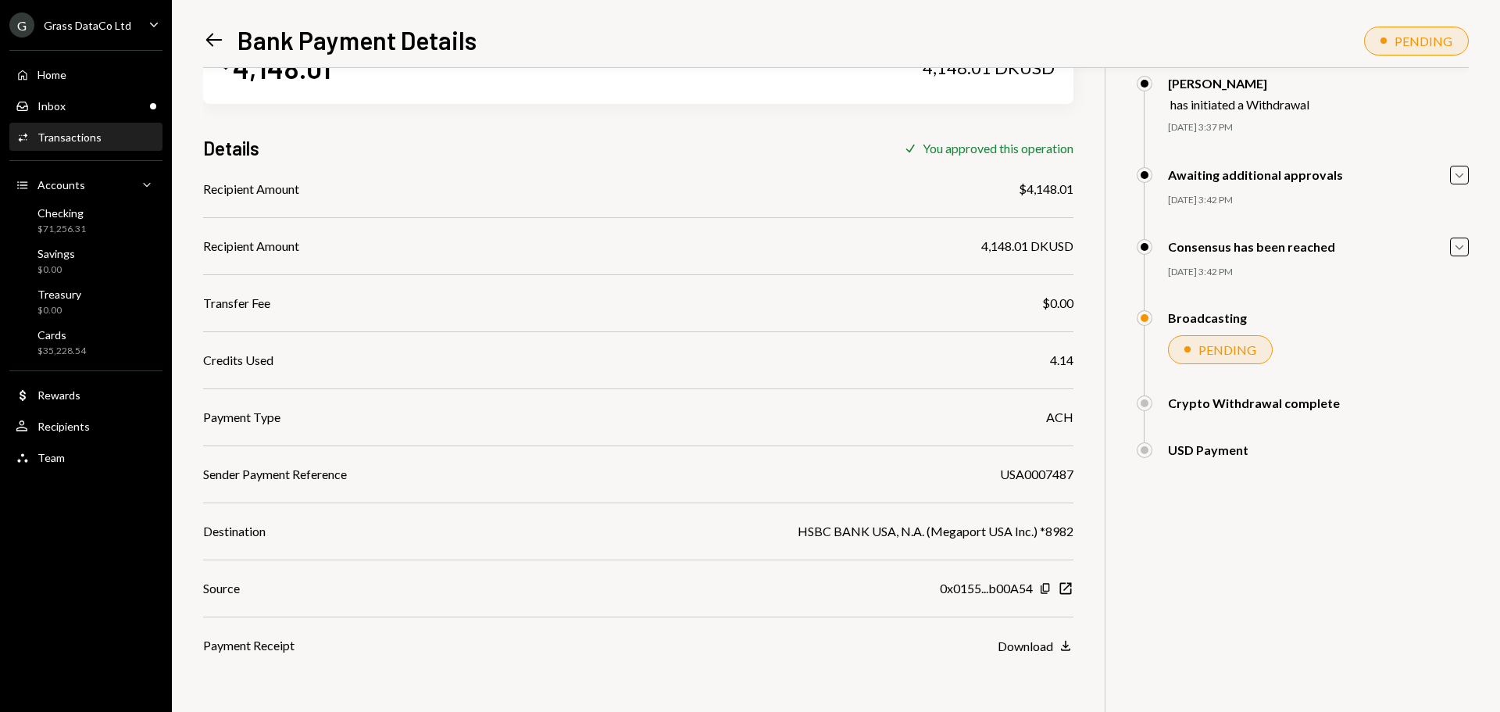
scroll to position [68, 0]
click at [108, 105] on div "Inbox Inbox" at bounding box center [86, 106] width 141 height 14
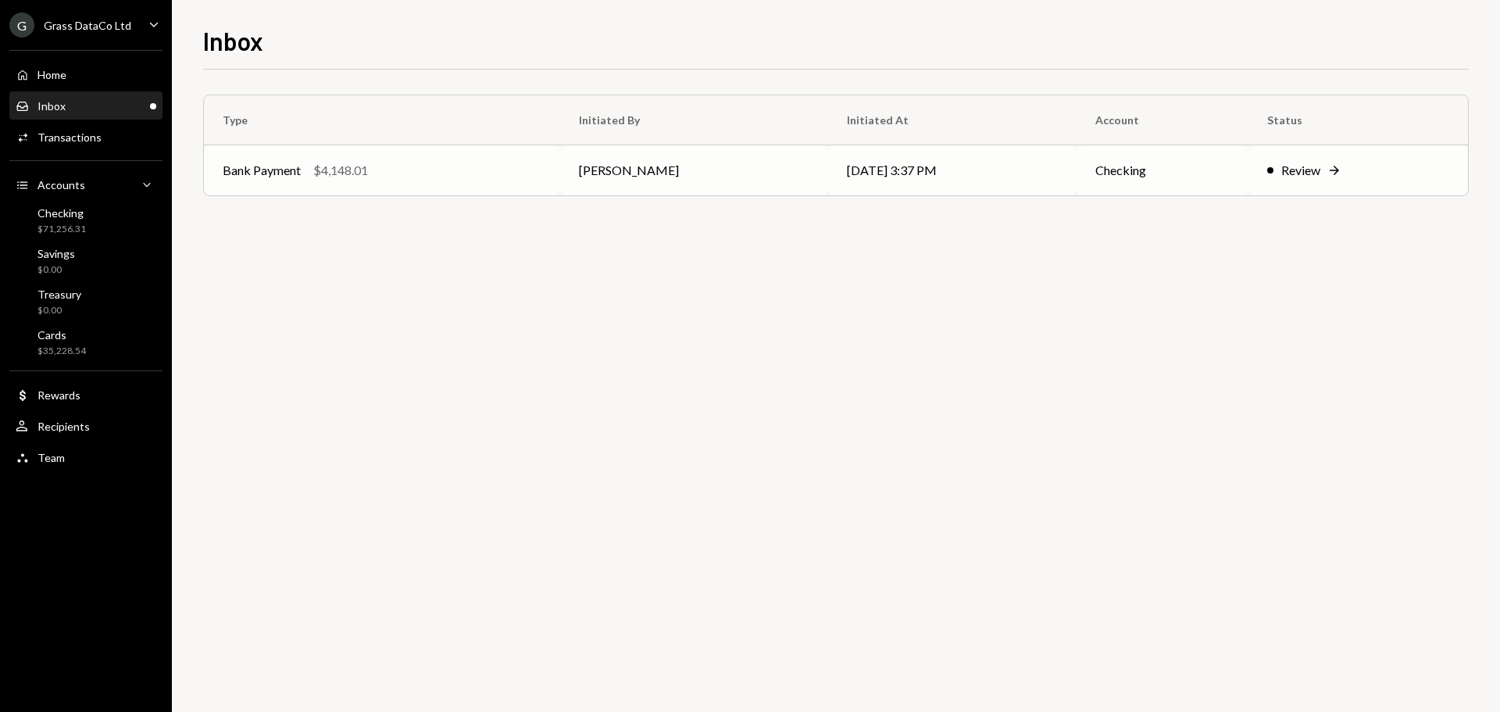
click at [584, 156] on td "[PERSON_NAME]" at bounding box center [694, 170] width 268 height 50
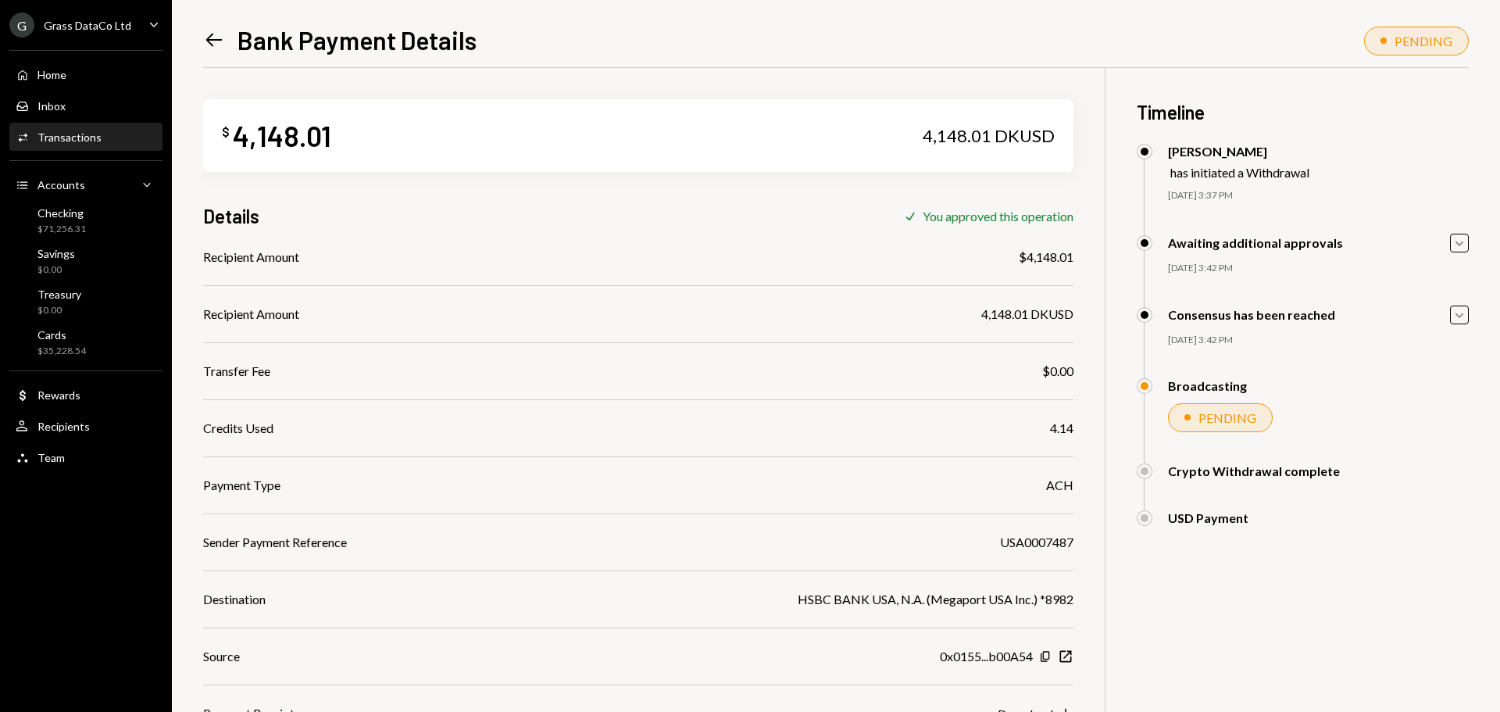
click at [215, 36] on icon "Left Arrow" at bounding box center [214, 40] width 22 height 22
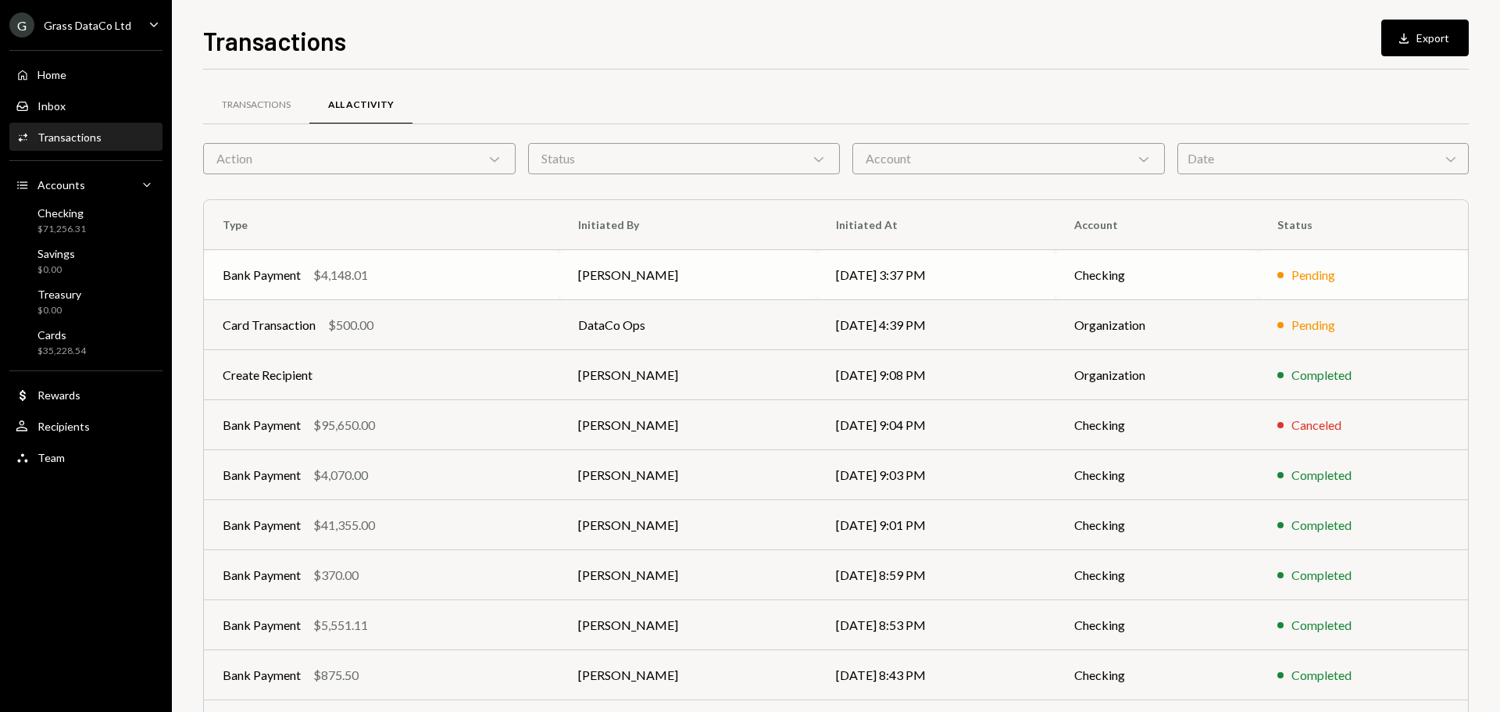
click at [947, 269] on td "[DATE] 3:37 PM" at bounding box center [936, 275] width 238 height 50
